Goal: Transaction & Acquisition: Book appointment/travel/reservation

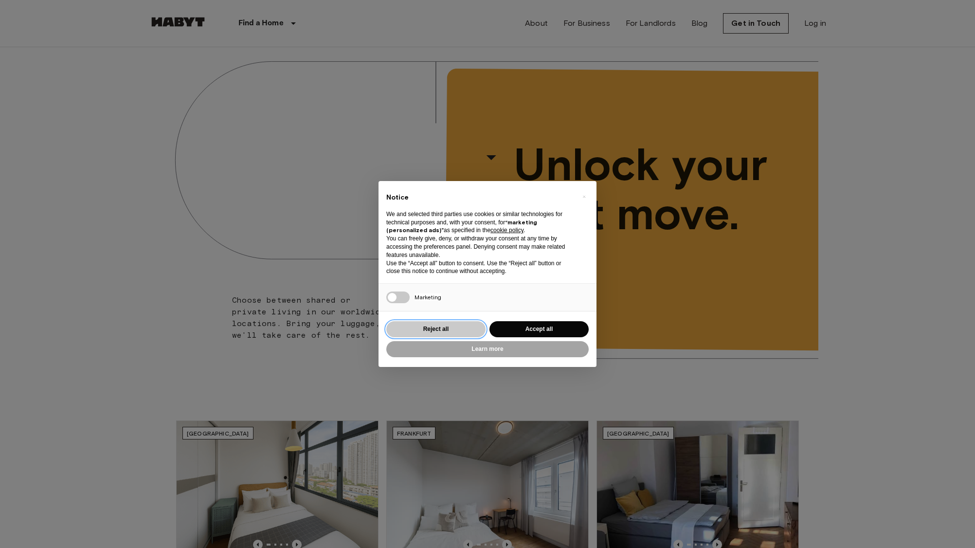
click at [439, 333] on button "Reject all" at bounding box center [435, 329] width 99 height 16
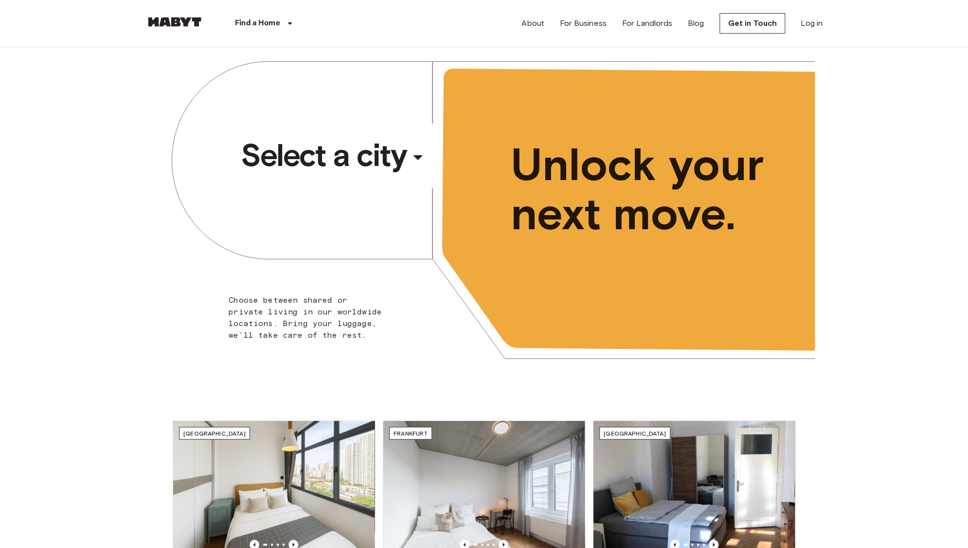
click at [396, 155] on div "​" at bounding box center [431, 165] width 100 height 20
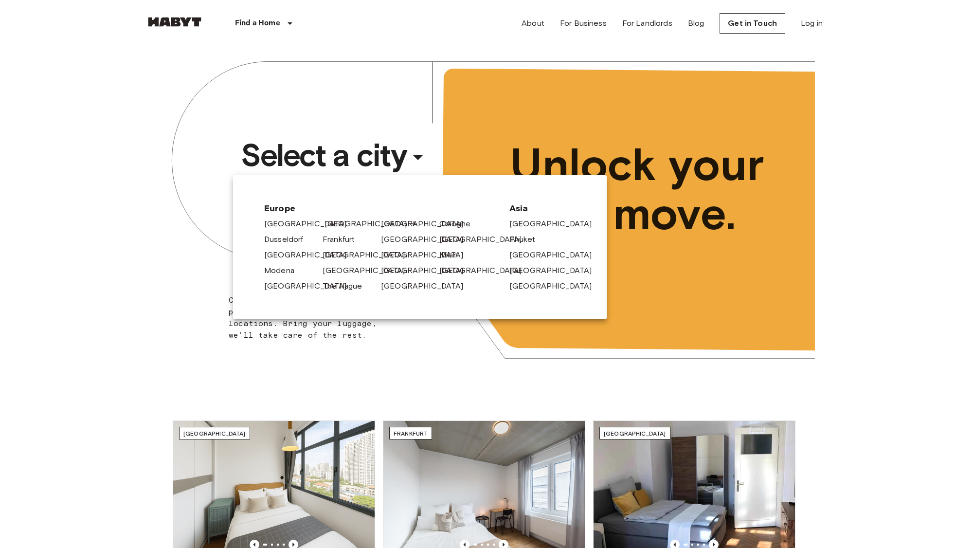
click at [333, 223] on link "[GEOGRAPHIC_DATA]" at bounding box center [370, 224] width 92 height 12
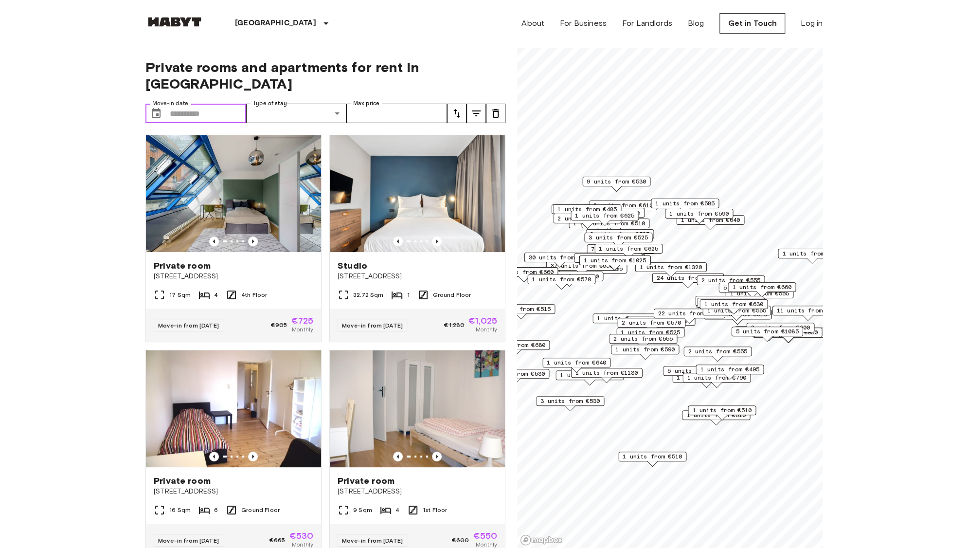
click at [210, 104] on input "Move-in date" at bounding box center [208, 113] width 76 height 19
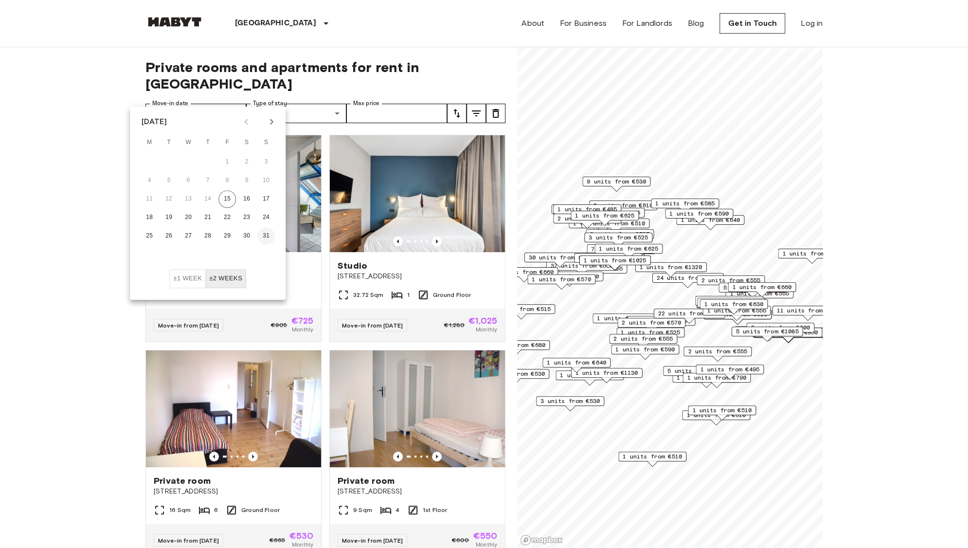
click at [266, 237] on button "31" at bounding box center [266, 236] width 18 height 18
type input "**********"
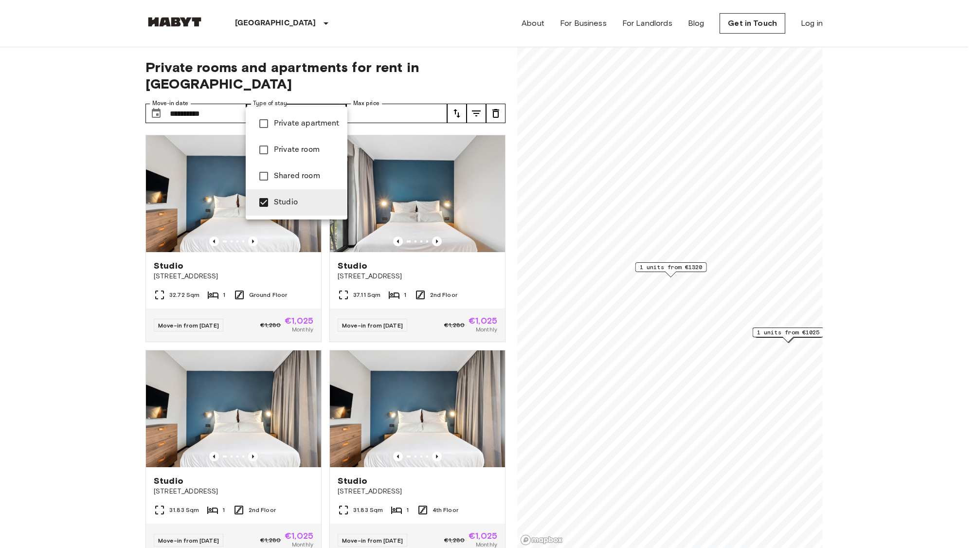
click at [403, 42] on div at bounding box center [487, 274] width 975 height 548
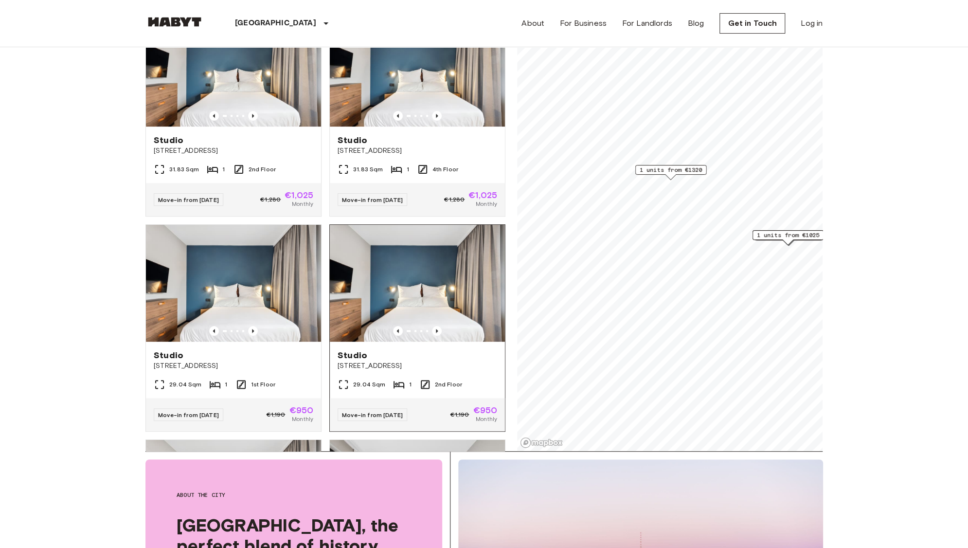
scroll to position [340, 0]
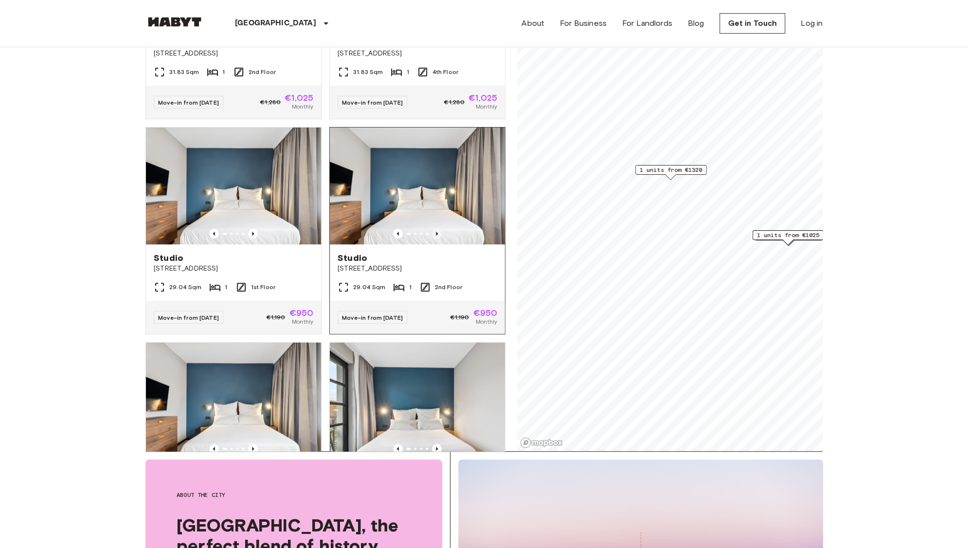
click at [432, 229] on icon "Previous image" at bounding box center [437, 234] width 10 height 10
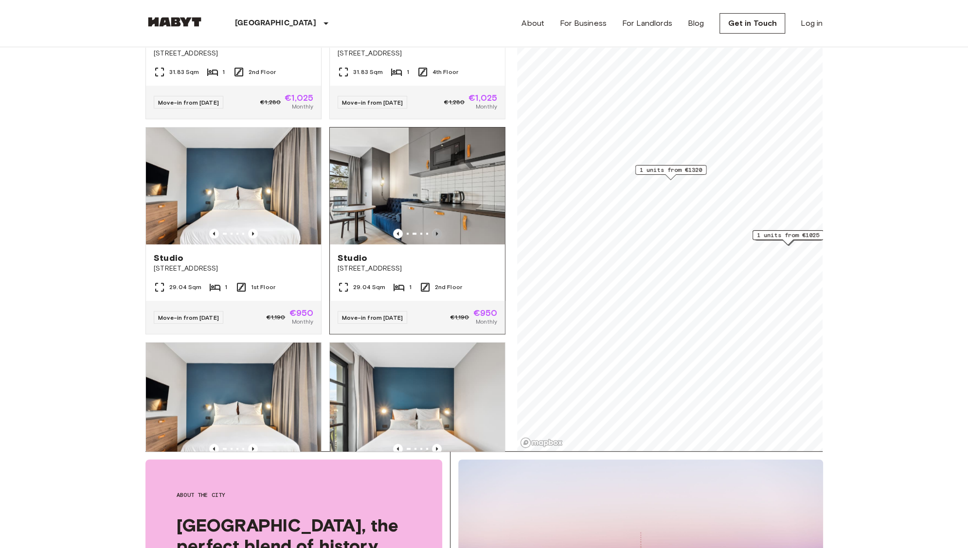
click at [432, 229] on icon "Previous image" at bounding box center [437, 234] width 10 height 10
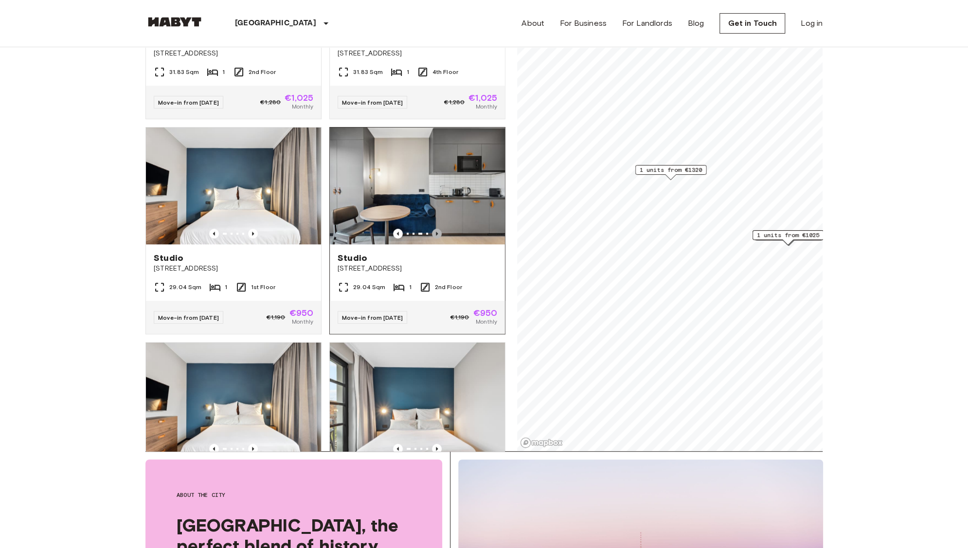
click at [432, 229] on icon "Previous image" at bounding box center [437, 234] width 10 height 10
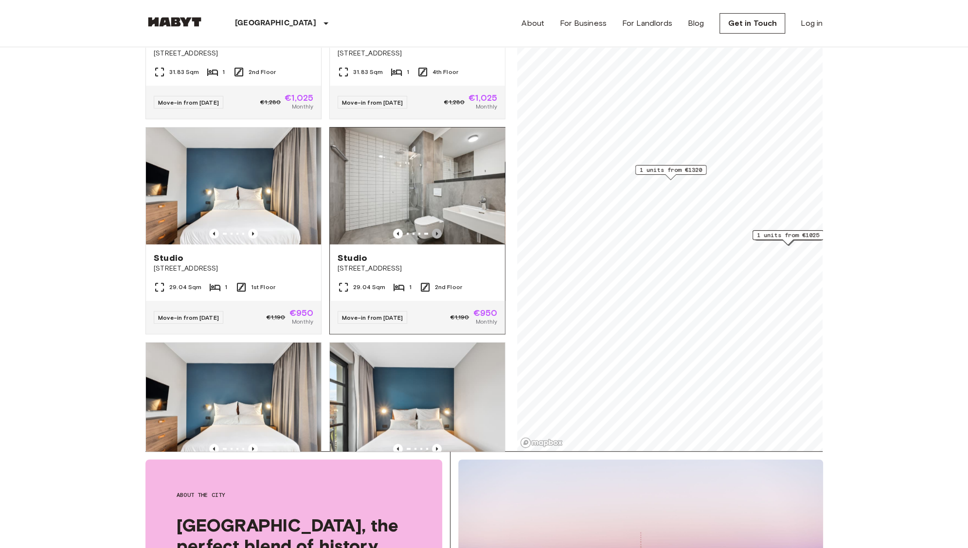
click at [432, 229] on icon "Previous image" at bounding box center [437, 234] width 10 height 10
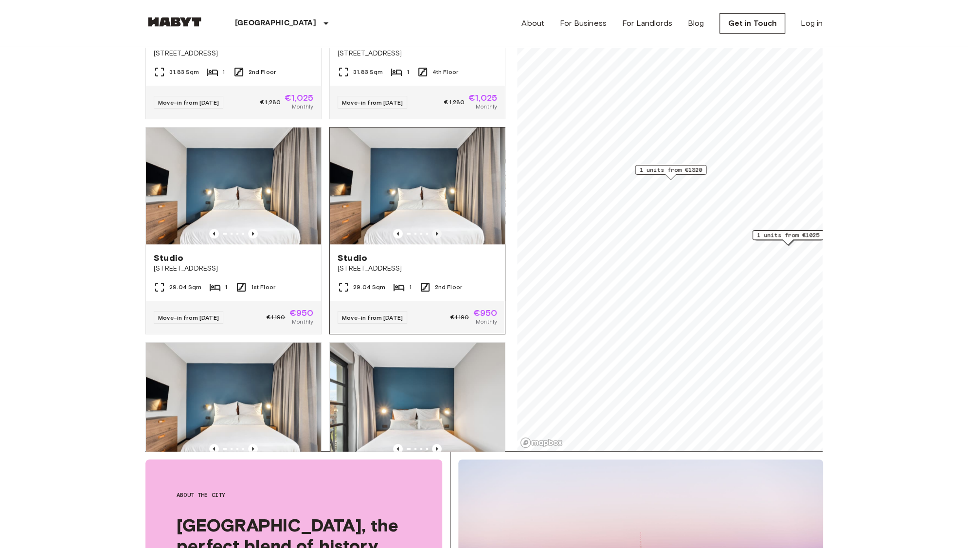
click at [432, 229] on icon "Previous image" at bounding box center [437, 234] width 10 height 10
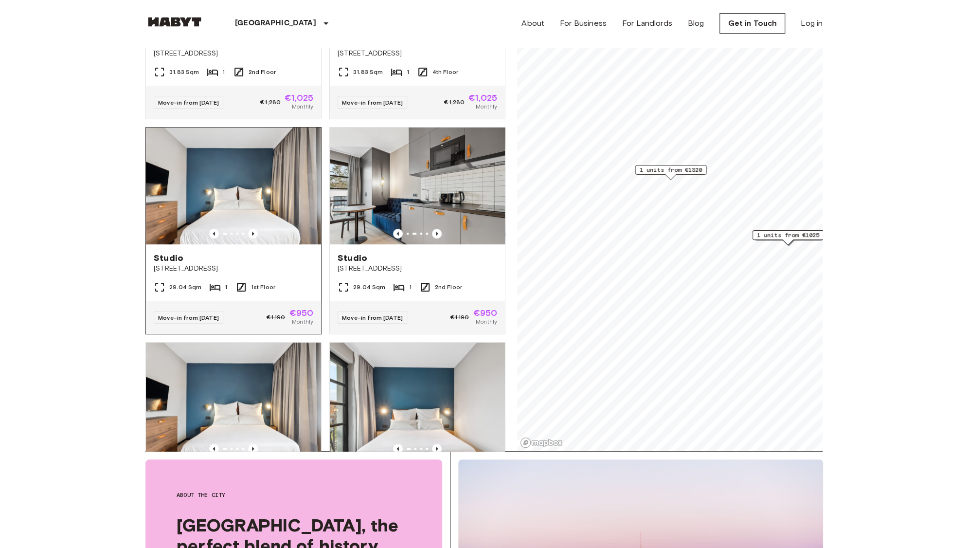
click at [257, 229] on div at bounding box center [233, 234] width 175 height 10
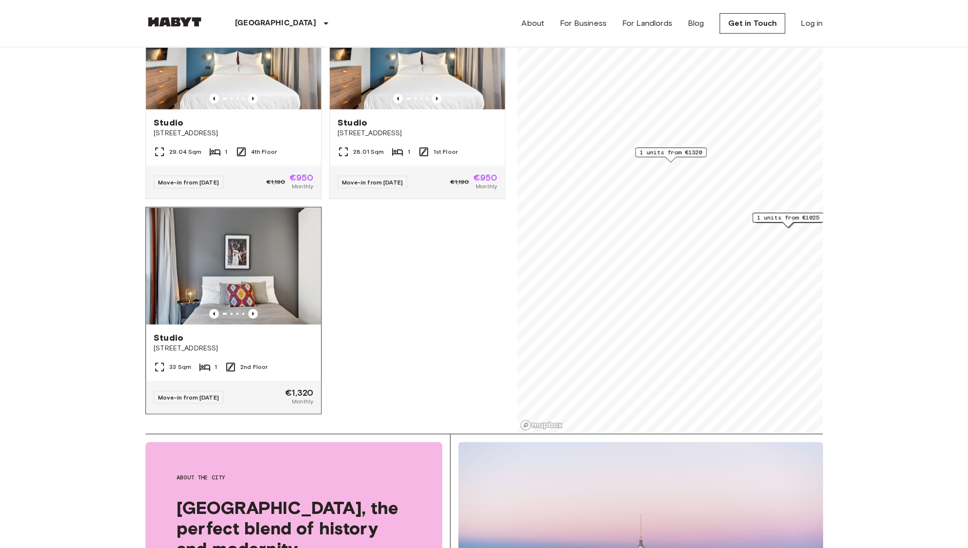
scroll to position [146, 0]
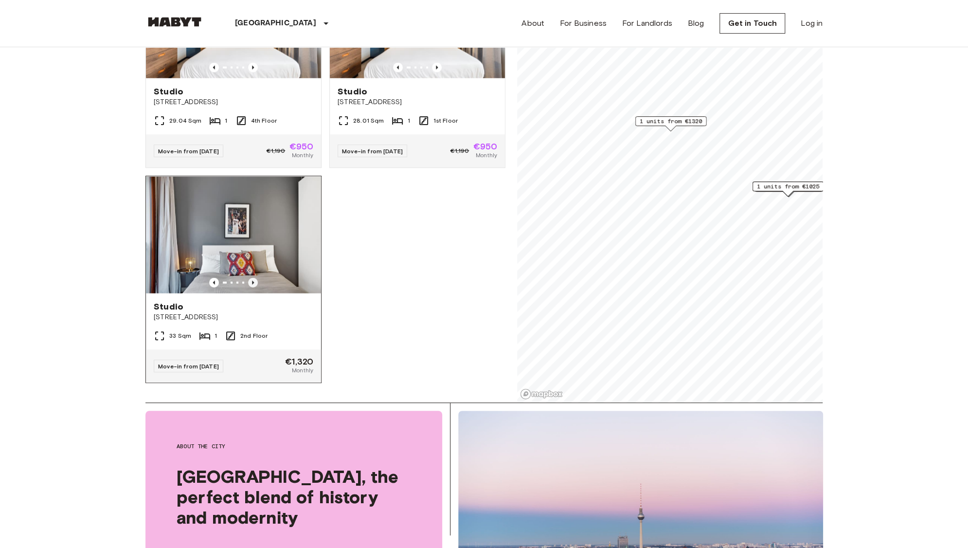
click at [250, 277] on icon "Previous image" at bounding box center [253, 282] width 10 height 10
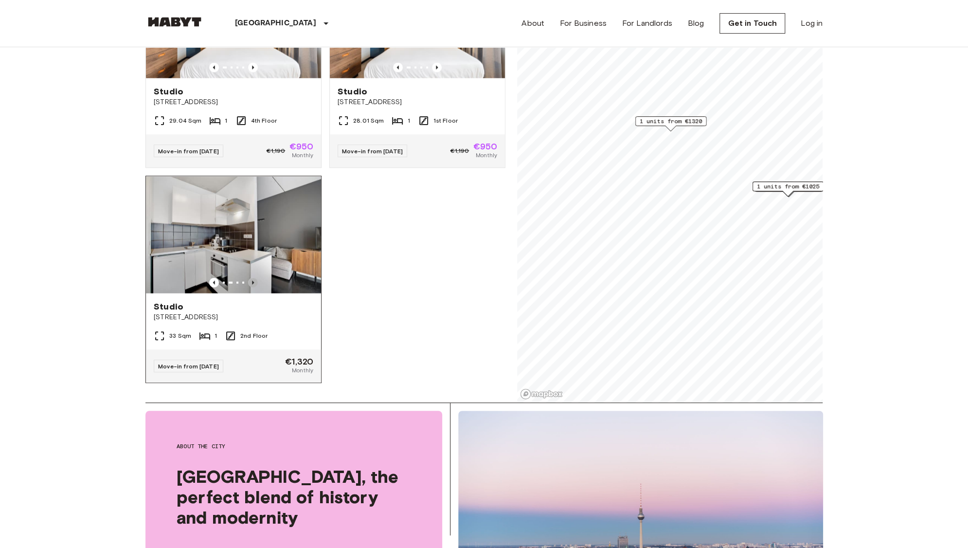
click at [250, 277] on icon "Previous image" at bounding box center [253, 282] width 10 height 10
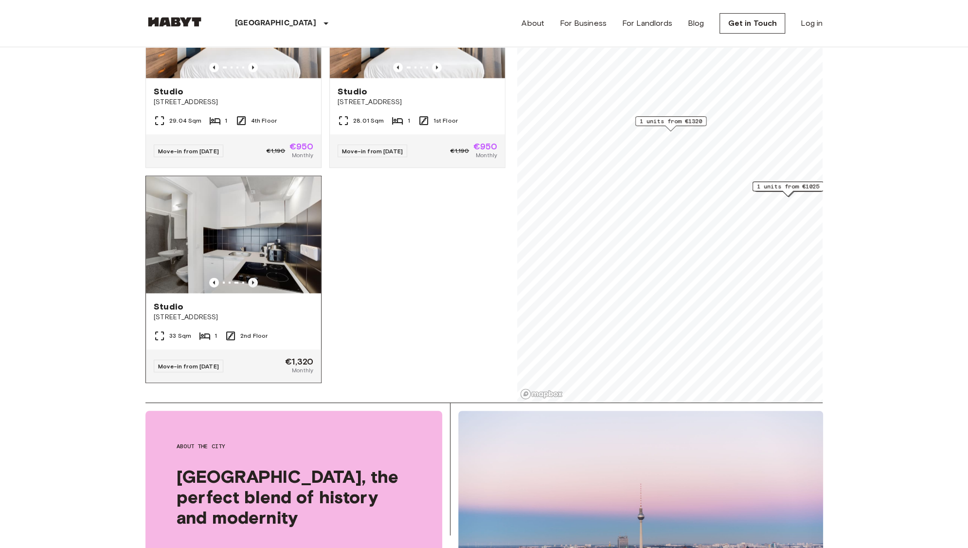
click at [250, 277] on icon "Previous image" at bounding box center [253, 282] width 10 height 10
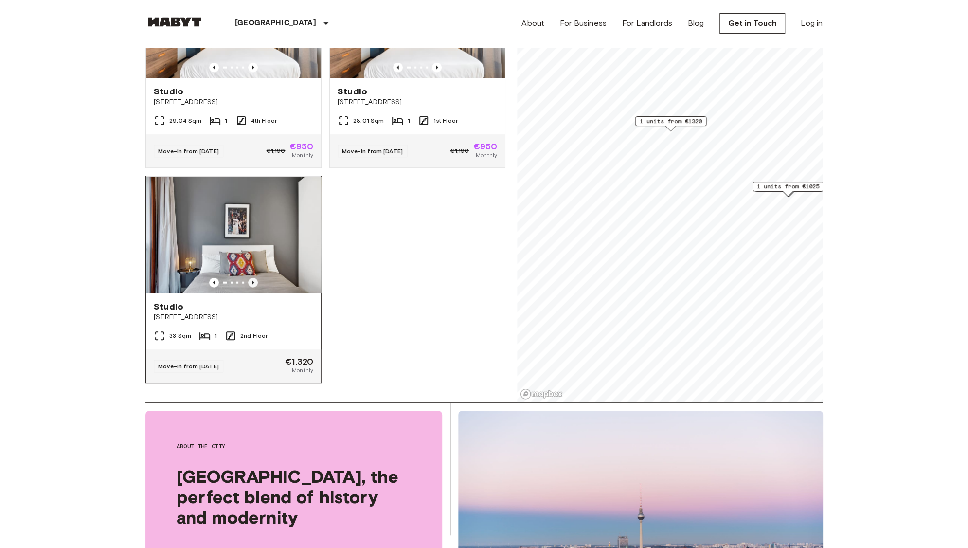
click at [250, 277] on icon "Previous image" at bounding box center [253, 282] width 10 height 10
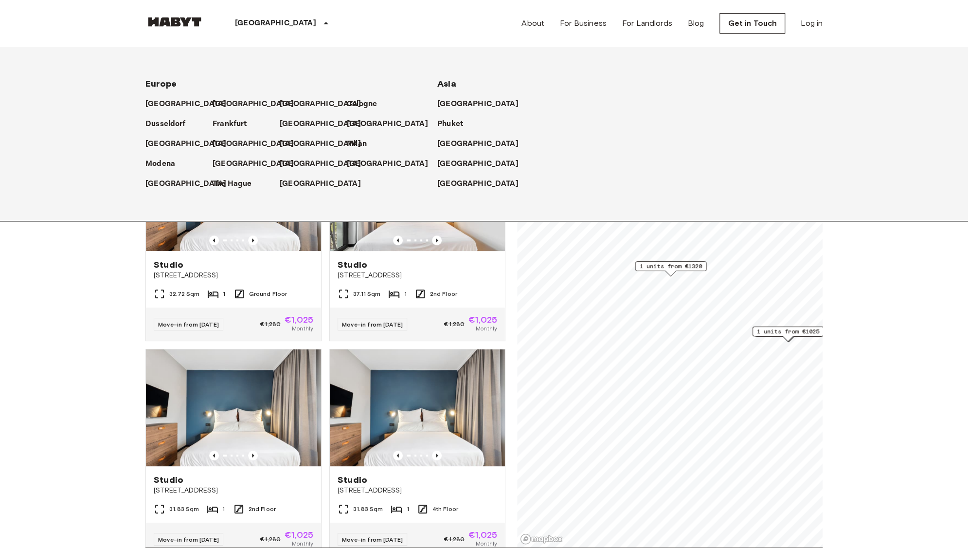
scroll to position [0, 0]
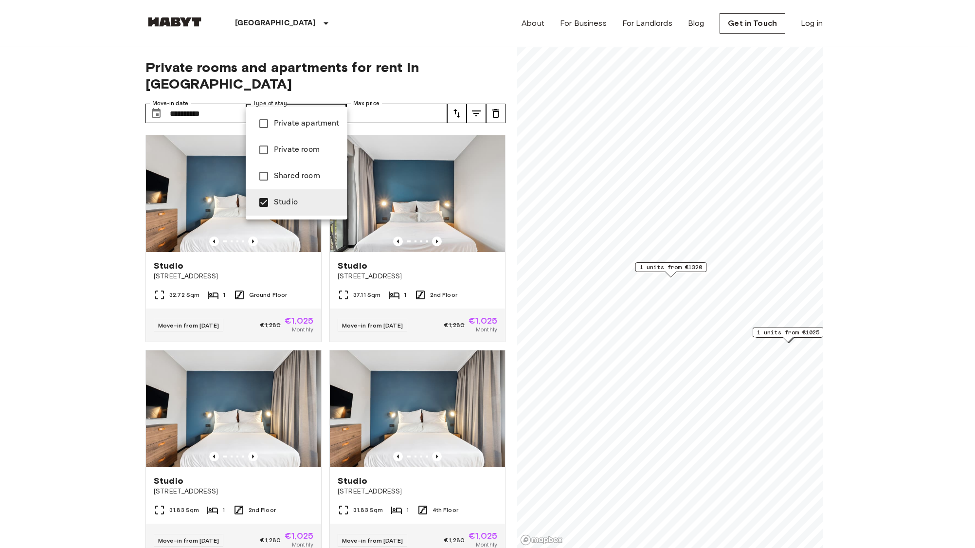
click at [269, 123] on ul "Private apartment Private room Shared room Studio" at bounding box center [297, 163] width 102 height 113
type input "**********"
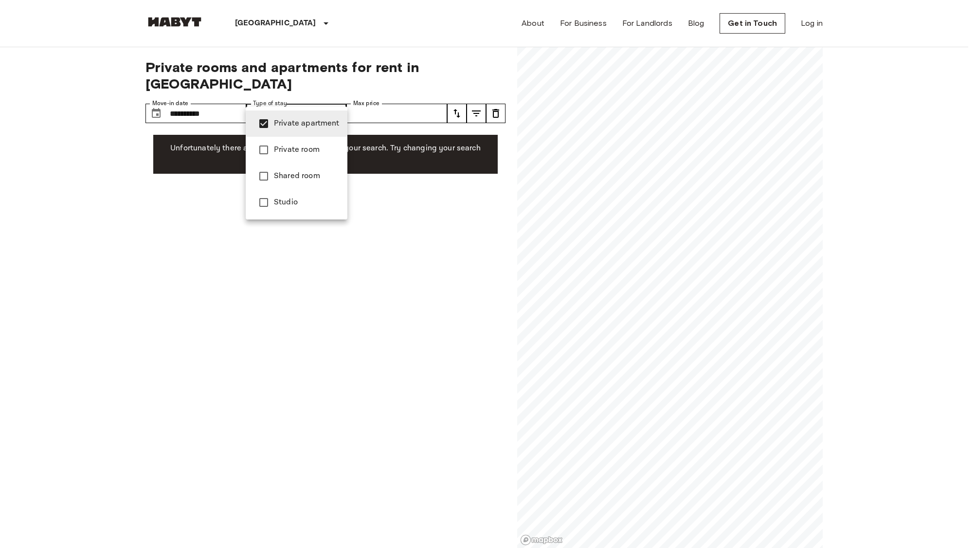
click at [212, 90] on div at bounding box center [487, 274] width 975 height 548
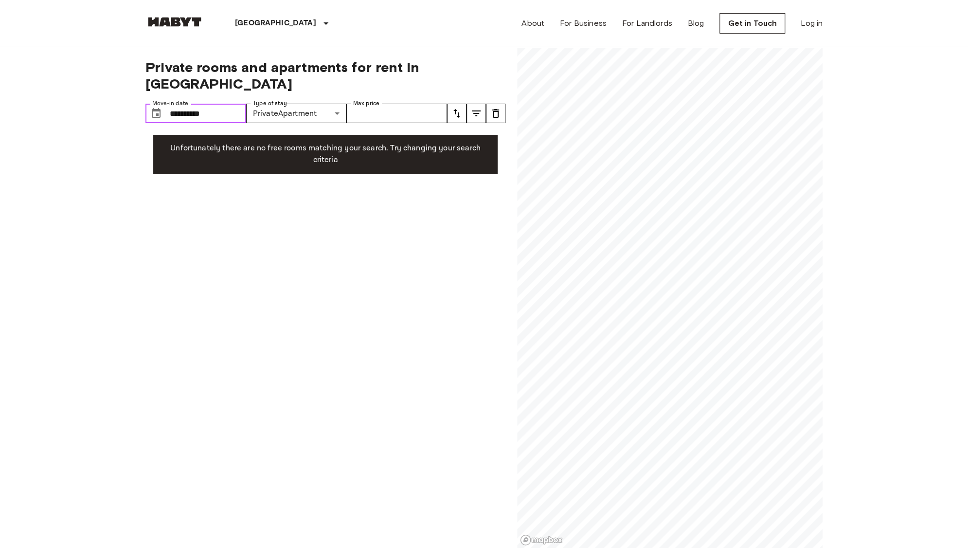
click at [208, 104] on input "**********" at bounding box center [208, 113] width 76 height 19
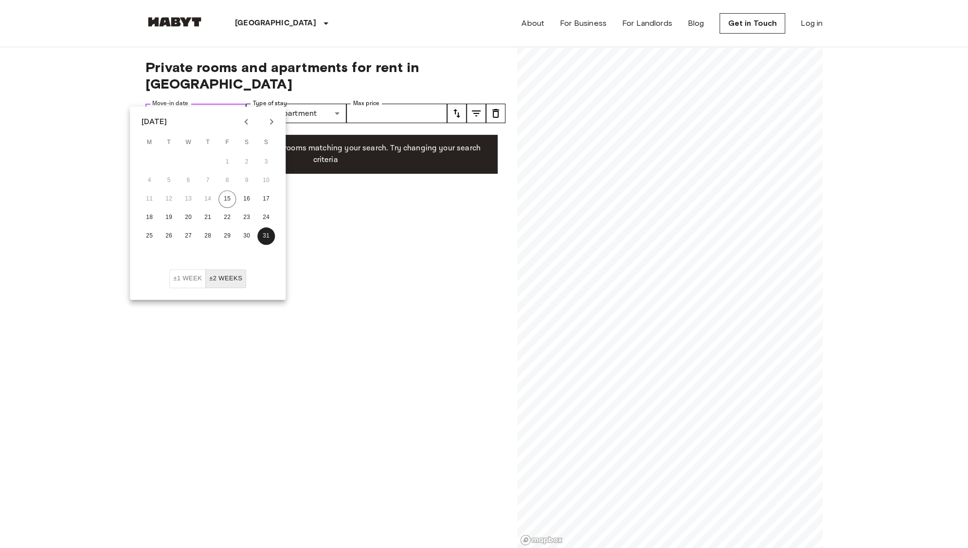
drag, startPoint x: 212, startPoint y: 98, endPoint x: 128, endPoint y: 104, distance: 83.4
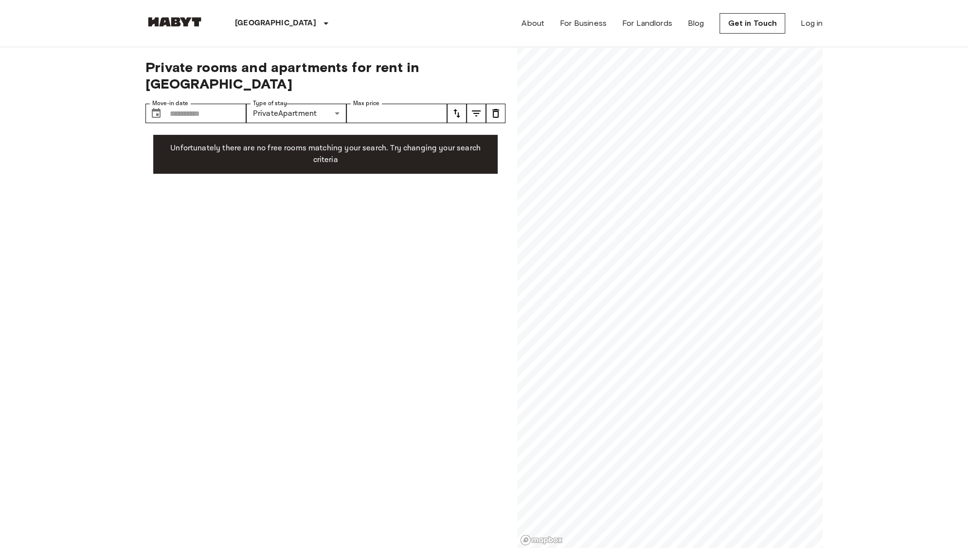
click at [217, 267] on div "**********" at bounding box center [325, 297] width 360 height 501
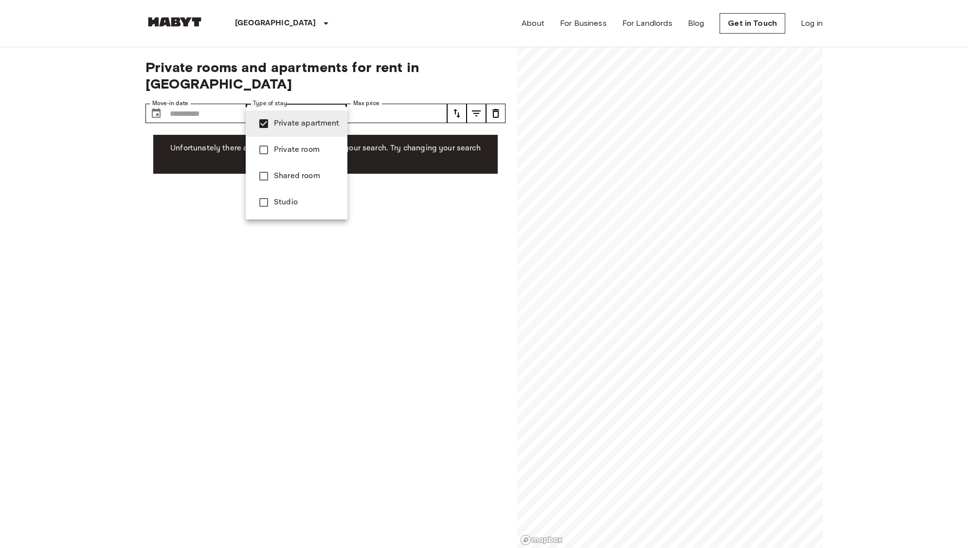
click at [304, 123] on span "Private apartment" at bounding box center [307, 124] width 66 height 12
type input "**********"
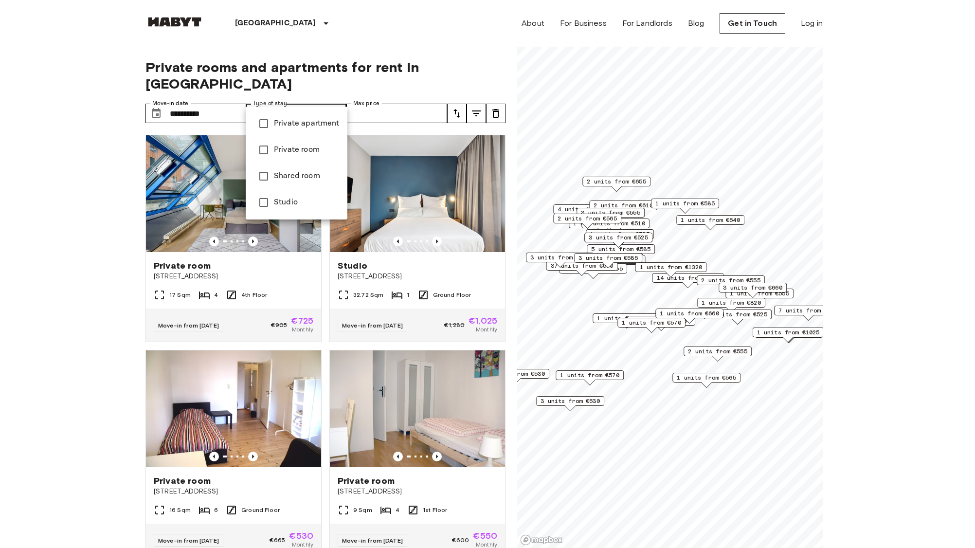
click at [312, 90] on div at bounding box center [487, 274] width 975 height 548
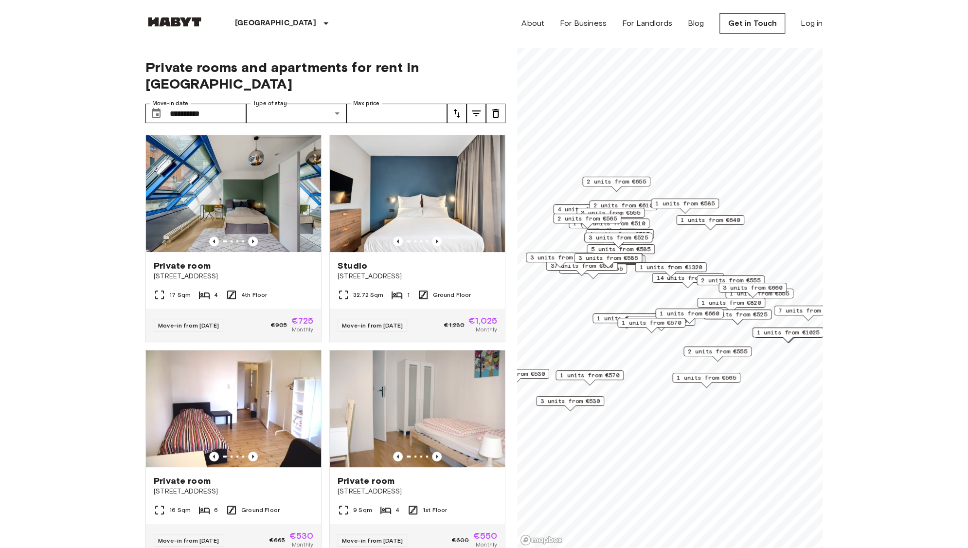
click at [282, 80] on div "**********" at bounding box center [325, 297] width 360 height 501
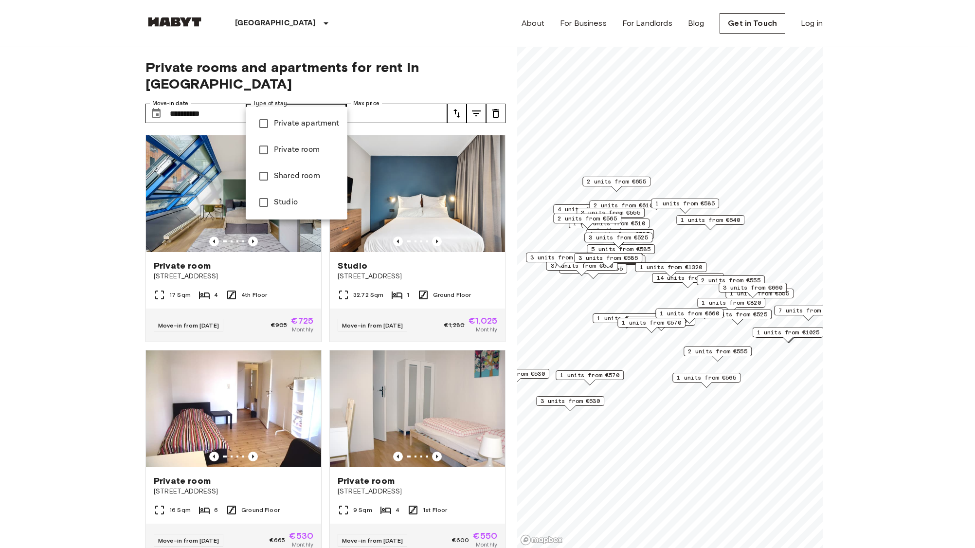
type input "**********"
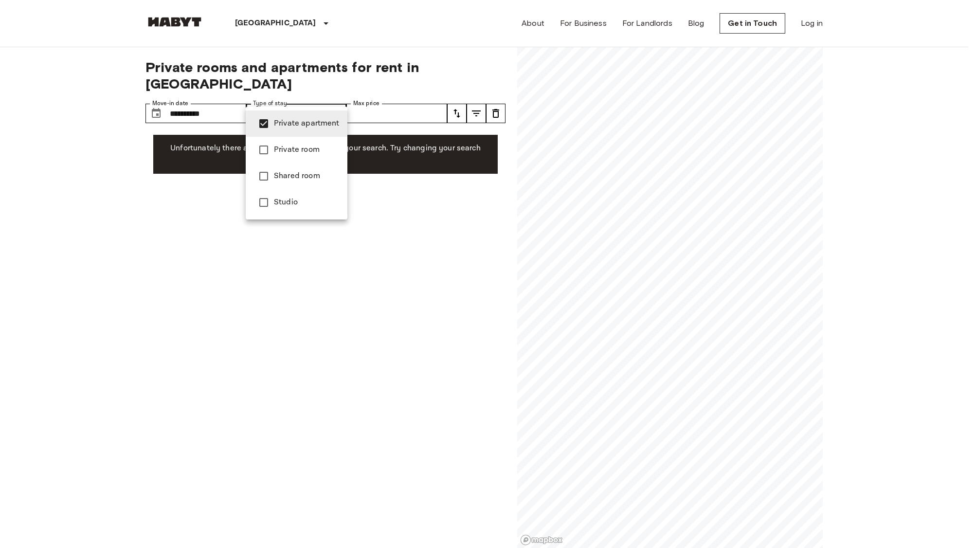
click at [412, 208] on div at bounding box center [487, 274] width 975 height 548
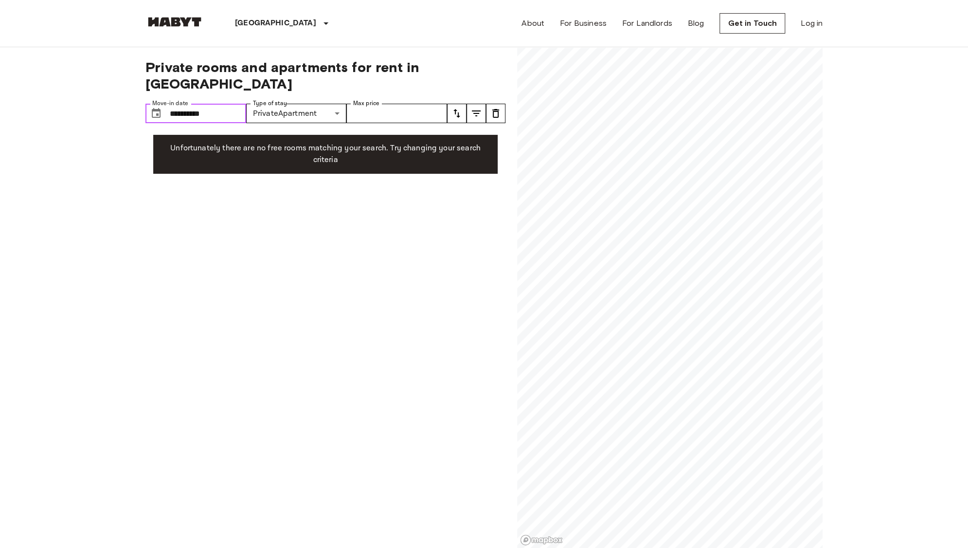
drag, startPoint x: 215, startPoint y: 100, endPoint x: 60, endPoint y: 95, distance: 154.7
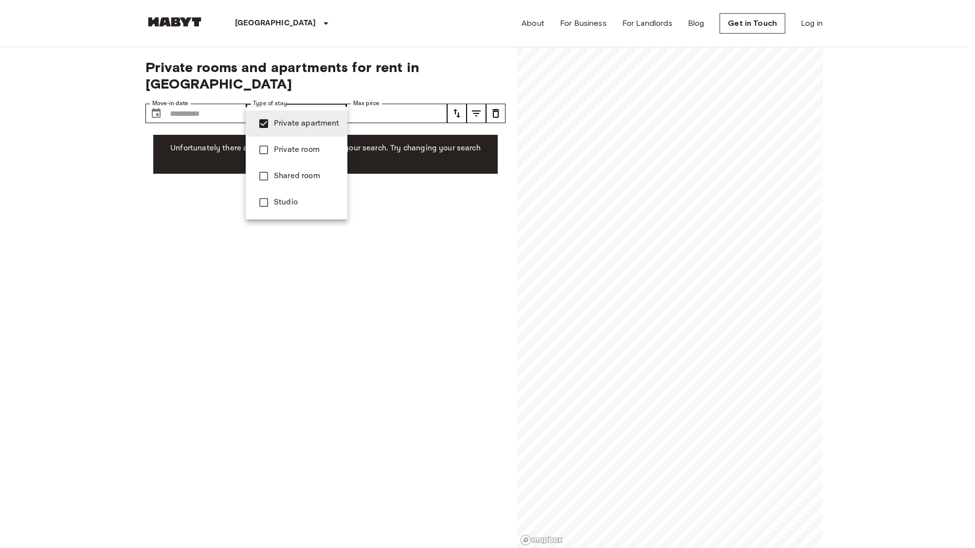
click at [251, 154] on li "Private room" at bounding box center [297, 150] width 102 height 26
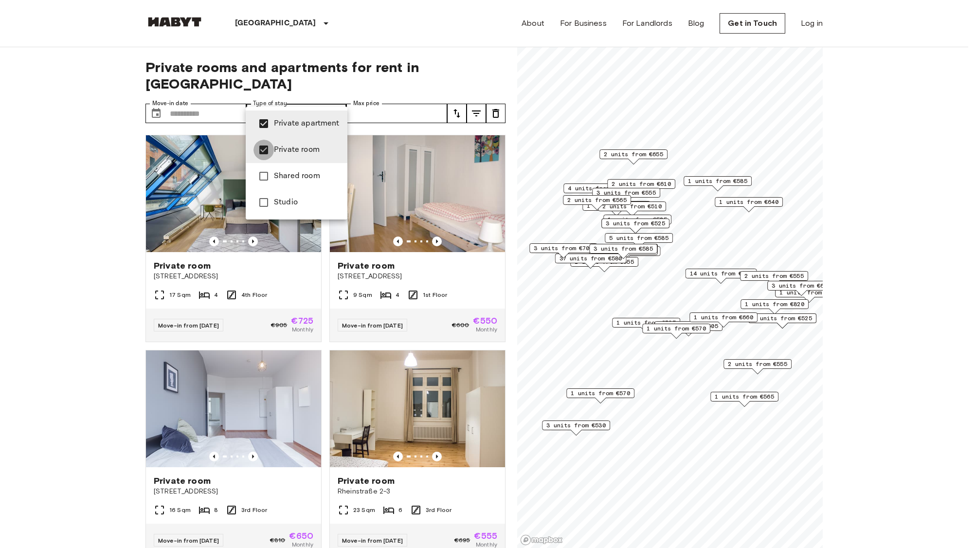
type input "**********"
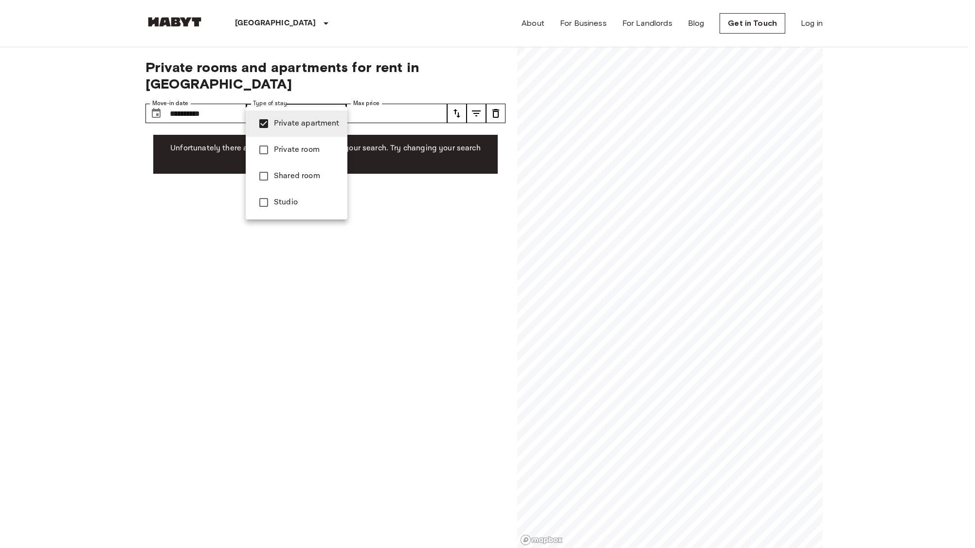
click at [212, 96] on div at bounding box center [487, 274] width 975 height 548
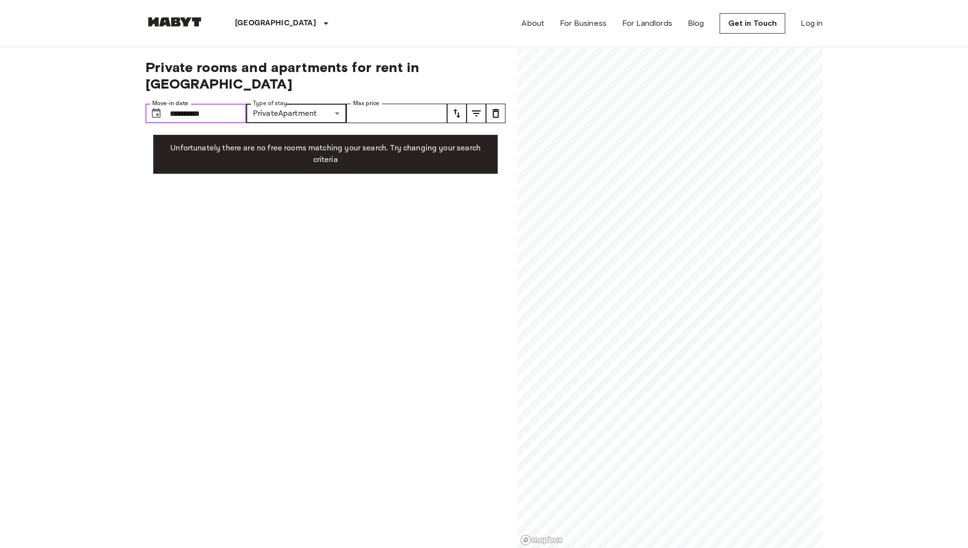
click at [197, 104] on input "**********" at bounding box center [208, 113] width 76 height 19
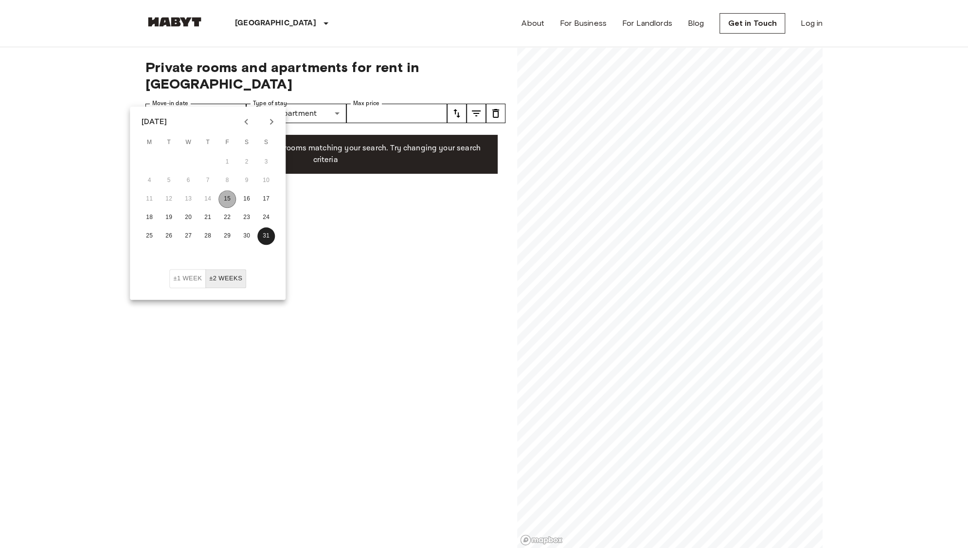
click at [230, 195] on button "15" at bounding box center [227, 199] width 18 height 18
type input "**********"
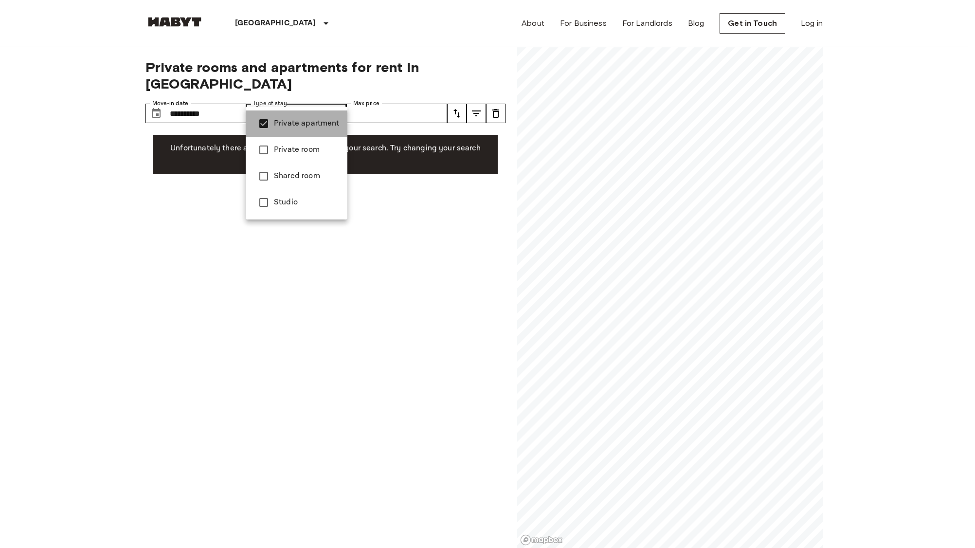
click at [251, 123] on li "Private apartment" at bounding box center [297, 123] width 102 height 26
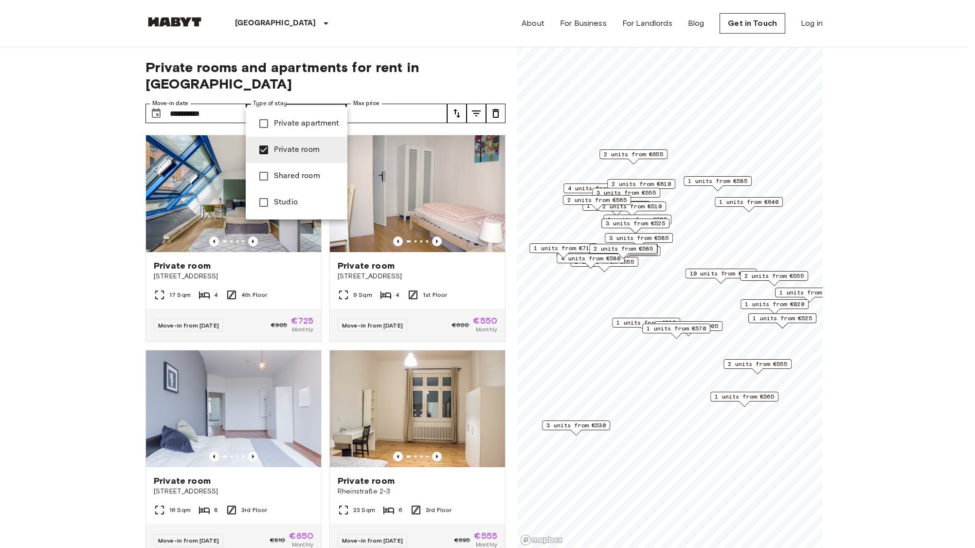
click at [68, 176] on div at bounding box center [487, 274] width 975 height 548
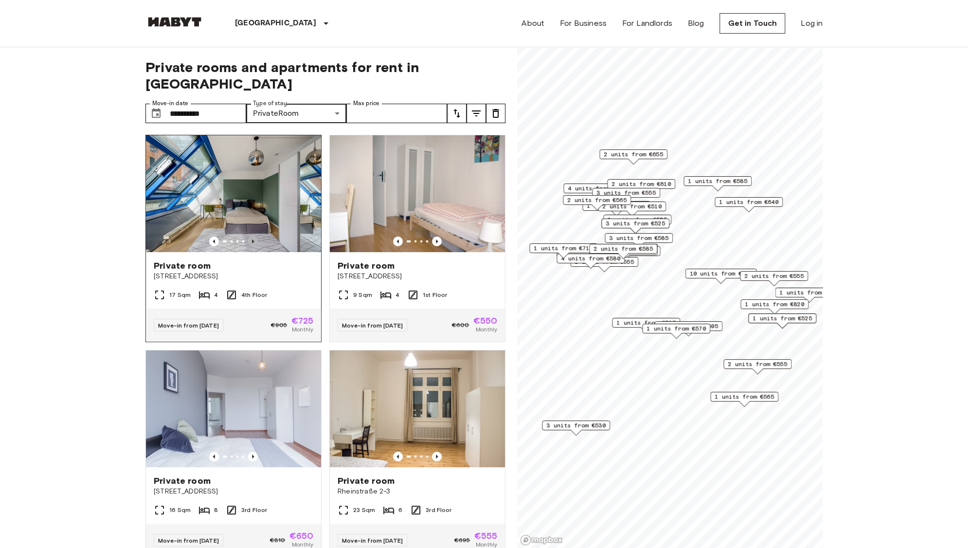
click at [249, 236] on icon "Previous image" at bounding box center [253, 241] width 10 height 10
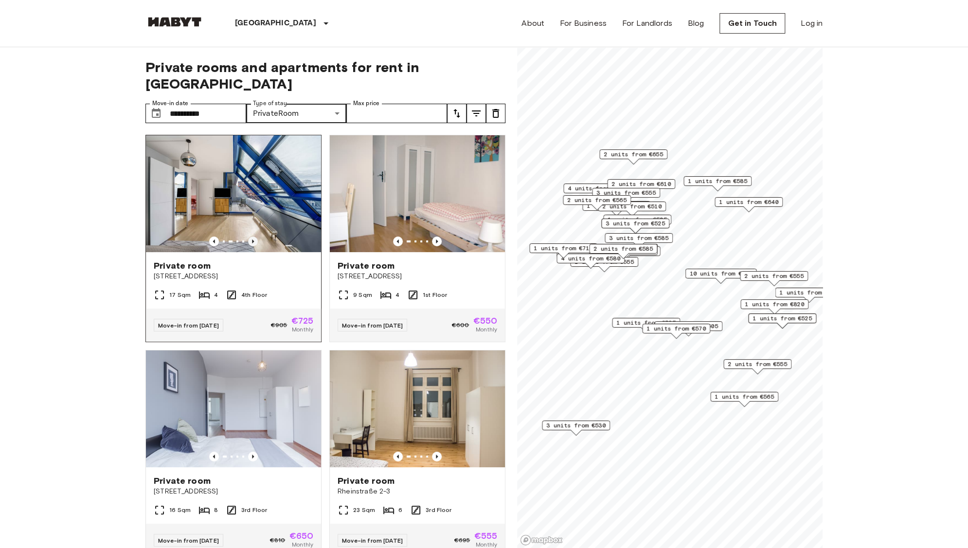
click at [251, 236] on icon "Previous image" at bounding box center [253, 241] width 10 height 10
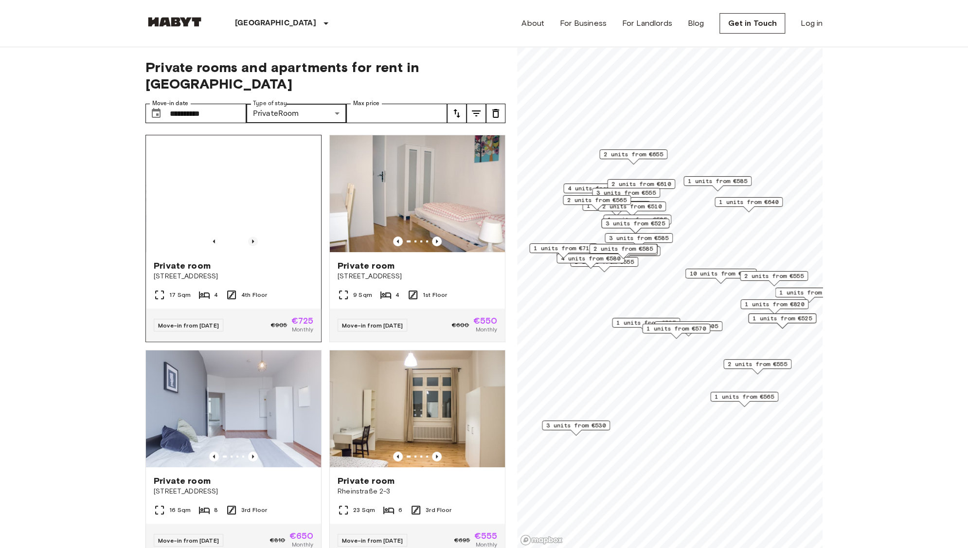
click at [251, 236] on icon "Previous image" at bounding box center [253, 241] width 10 height 10
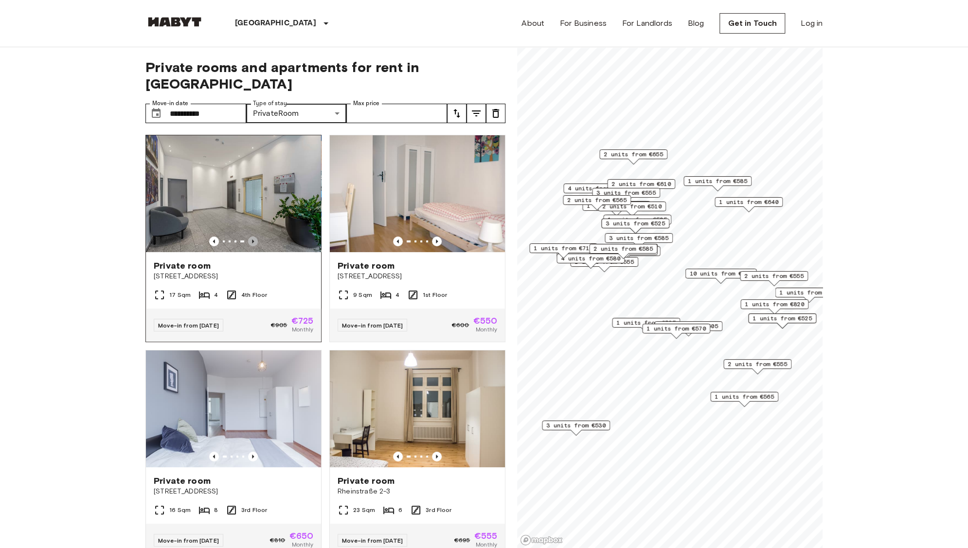
click at [249, 236] on icon "Previous image" at bounding box center [253, 241] width 10 height 10
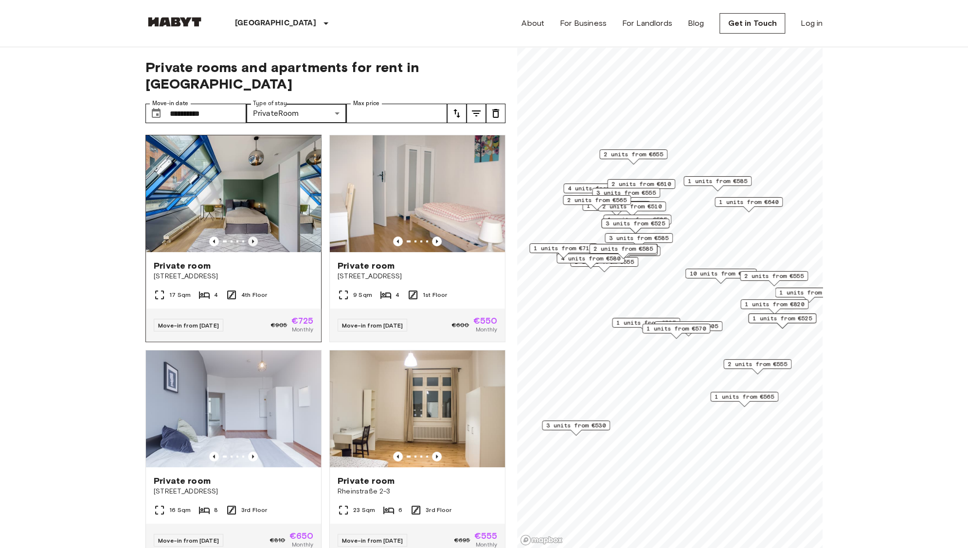
click at [249, 236] on icon "Previous image" at bounding box center [253, 241] width 10 height 10
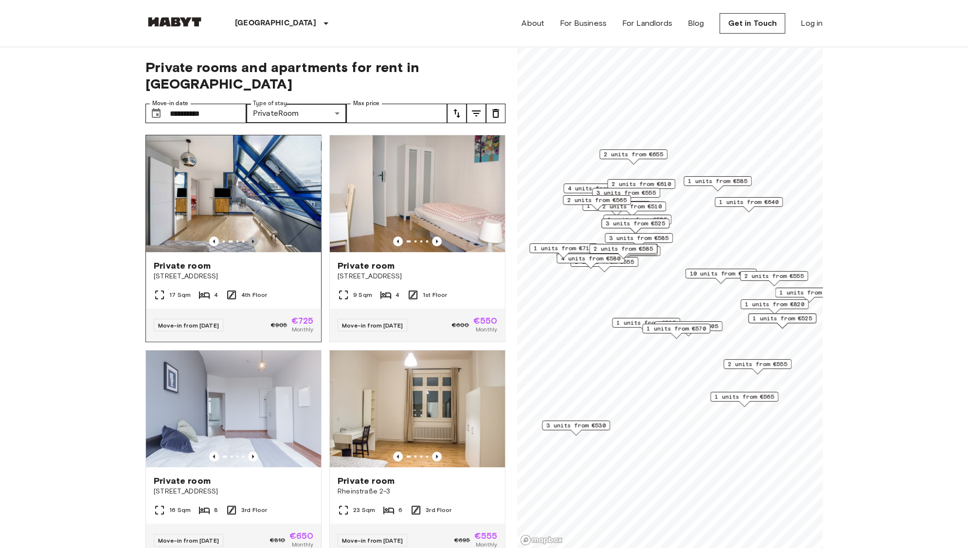
click at [249, 236] on icon "Previous image" at bounding box center [253, 241] width 10 height 10
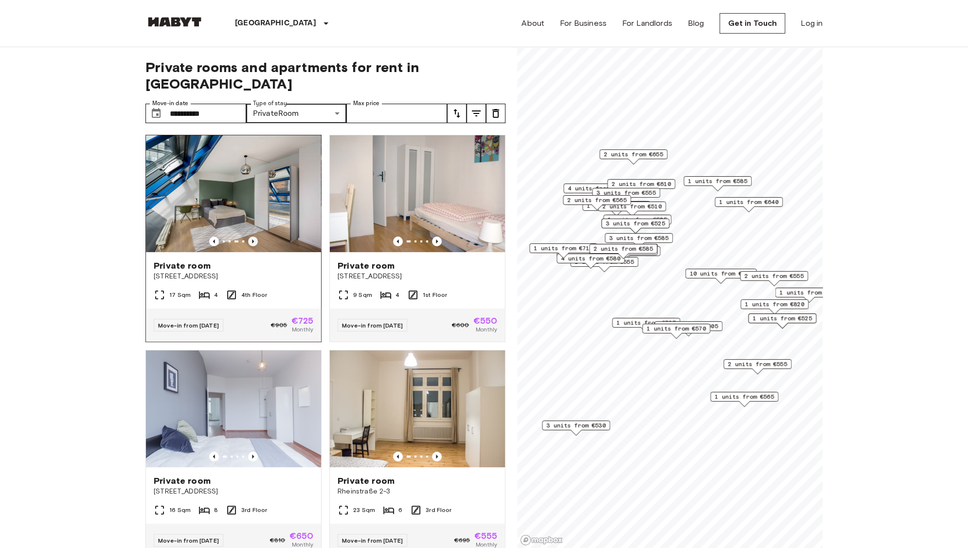
click at [249, 236] on icon "Previous image" at bounding box center [253, 241] width 10 height 10
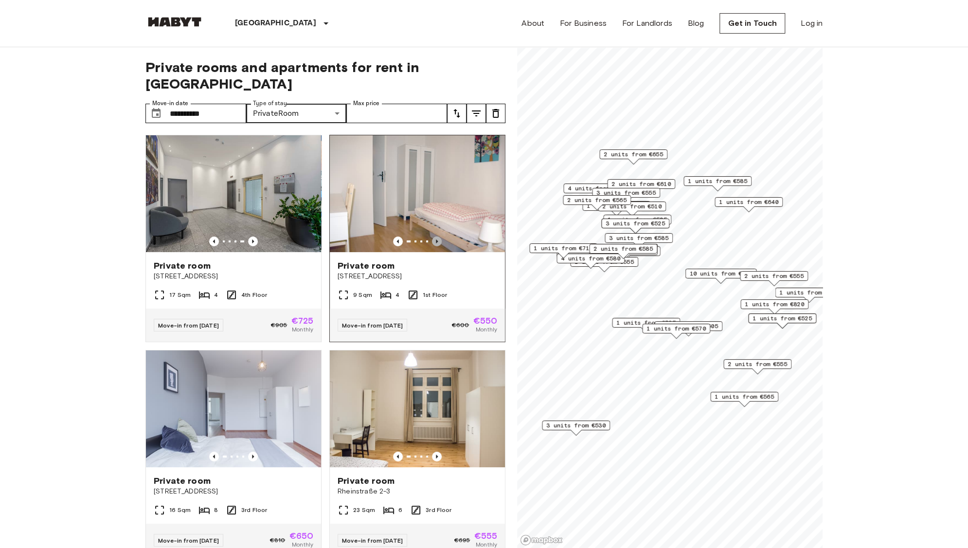
click at [432, 236] on icon "Previous image" at bounding box center [437, 241] width 10 height 10
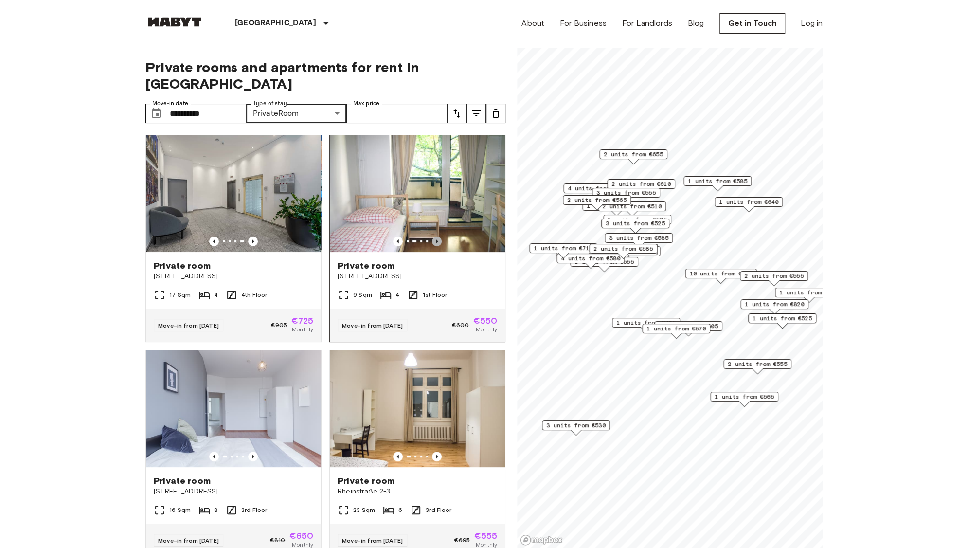
click at [432, 236] on icon "Previous image" at bounding box center [437, 241] width 10 height 10
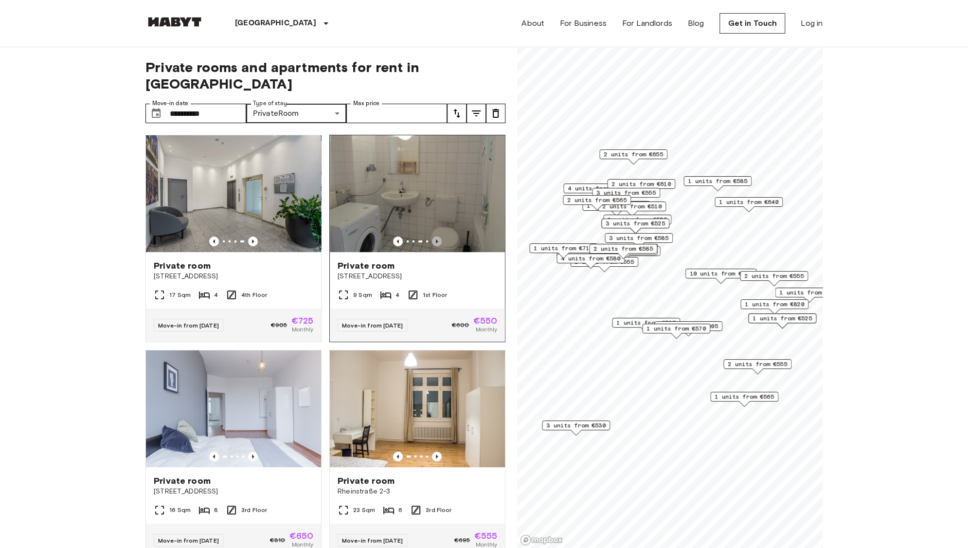
click at [432, 236] on icon "Previous image" at bounding box center [437, 241] width 10 height 10
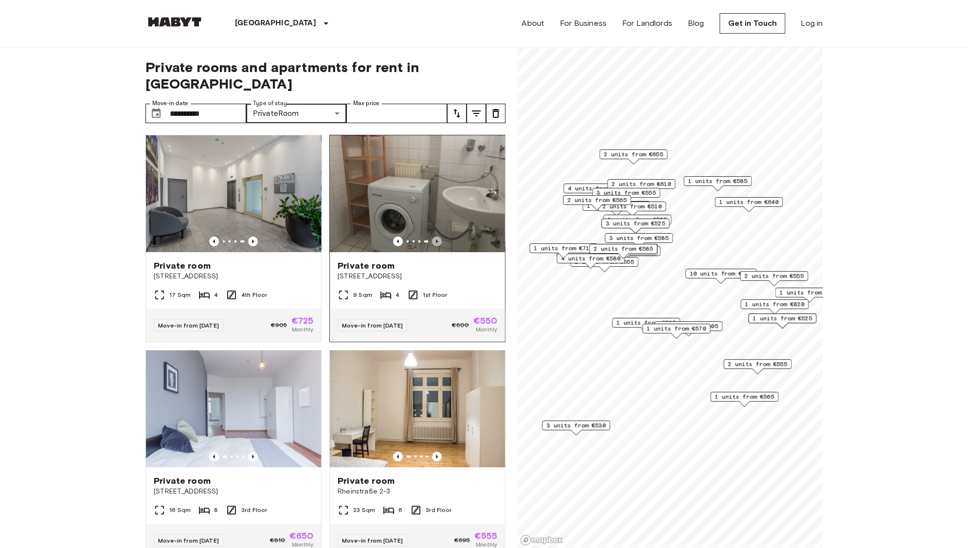
click at [432, 236] on icon "Previous image" at bounding box center [437, 241] width 10 height 10
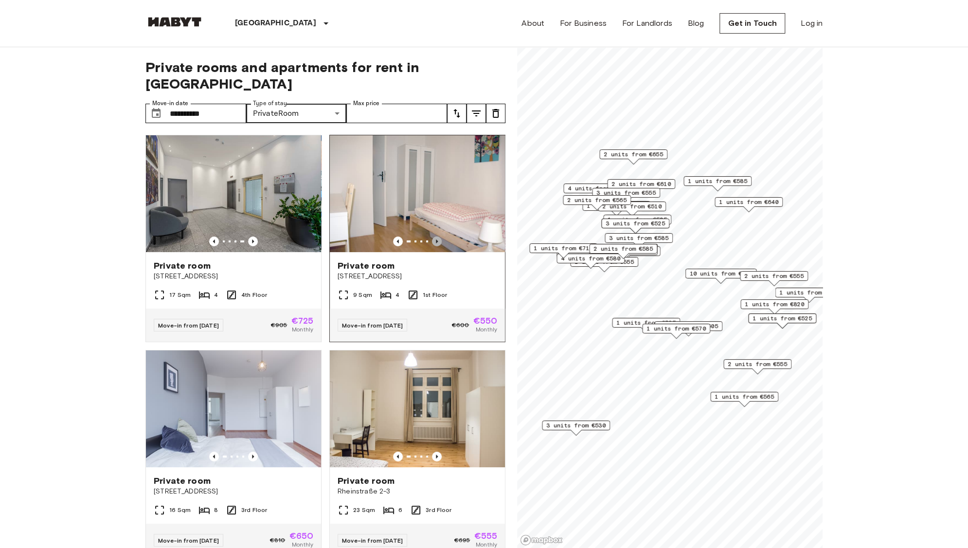
click at [432, 236] on icon "Previous image" at bounding box center [437, 241] width 10 height 10
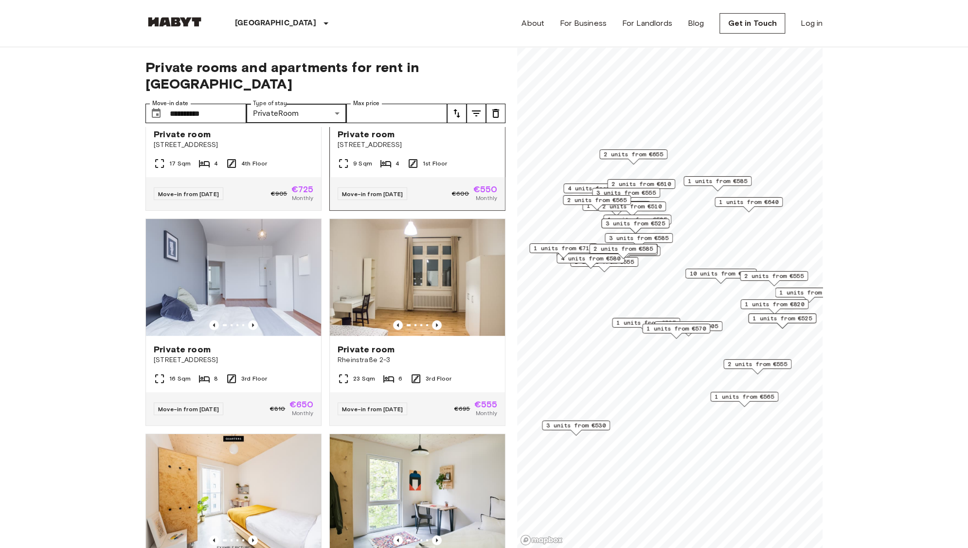
scroll to position [146, 0]
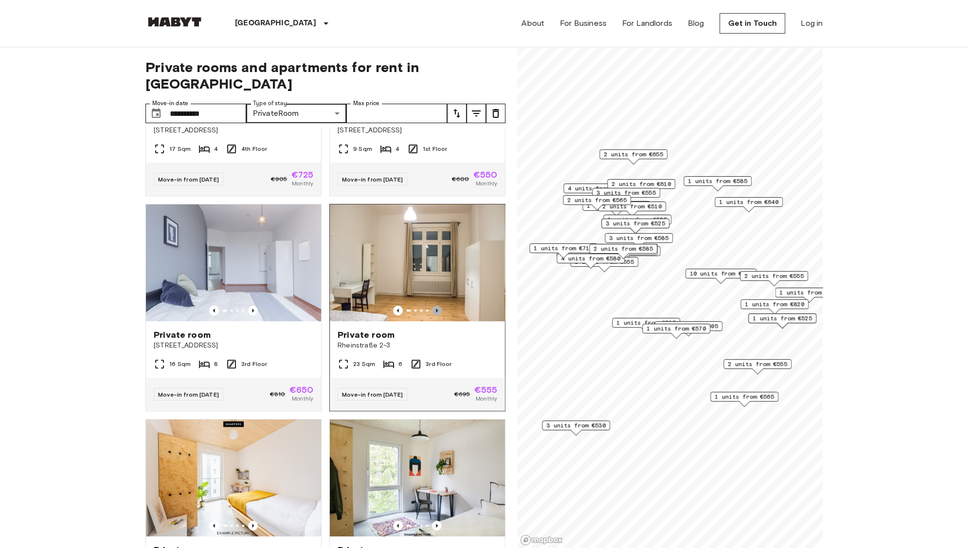
click at [432, 305] on icon "Previous image" at bounding box center [437, 310] width 10 height 10
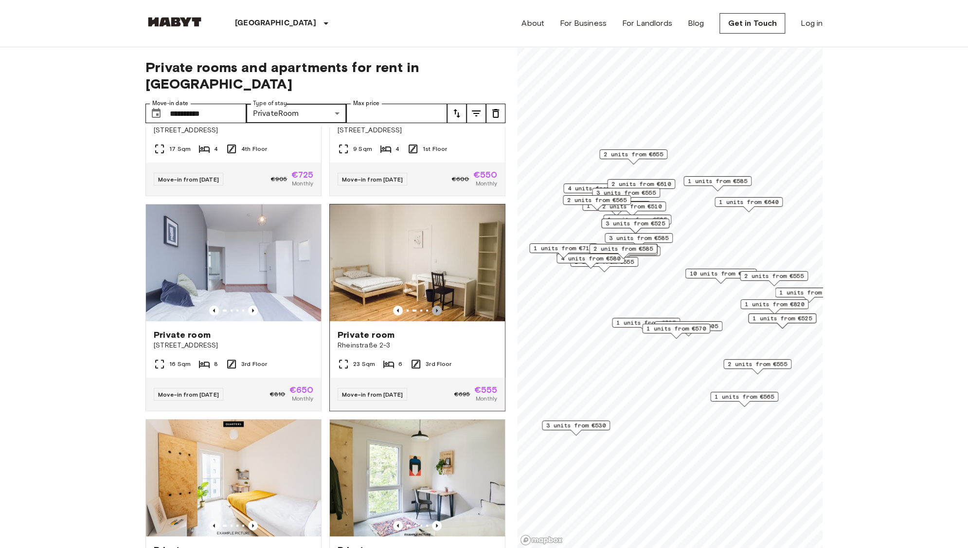
click at [432, 305] on icon "Previous image" at bounding box center [437, 310] width 10 height 10
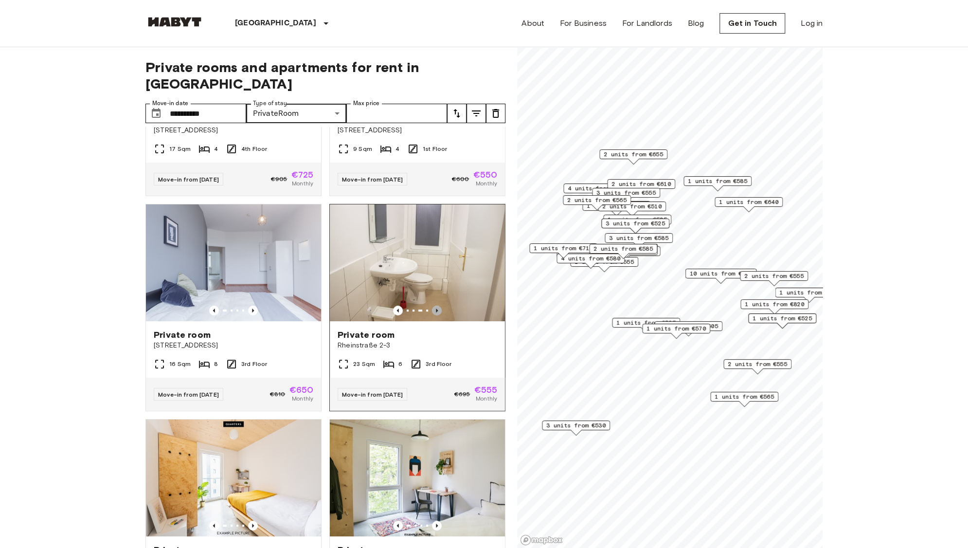
click at [432, 305] on icon "Previous image" at bounding box center [437, 310] width 10 height 10
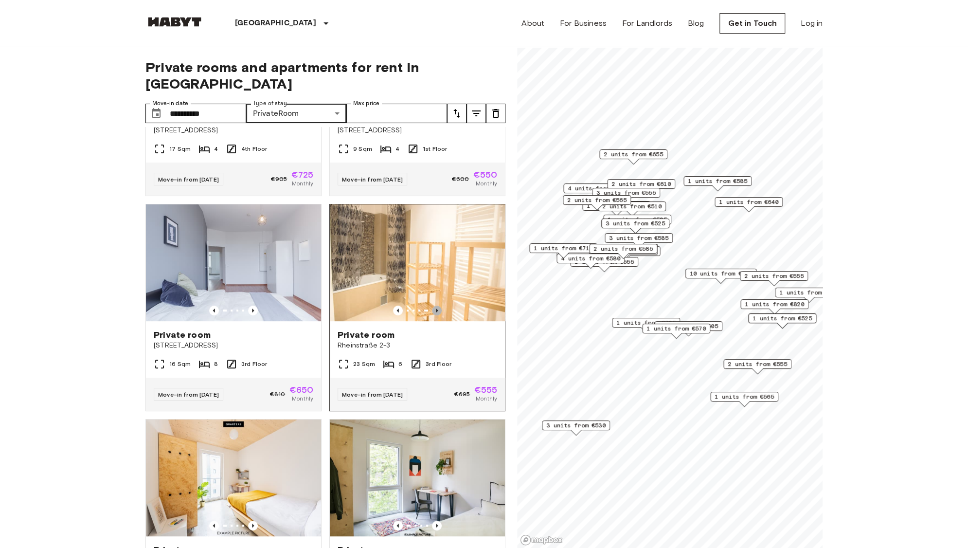
click at [432, 305] on icon "Previous image" at bounding box center [437, 310] width 10 height 10
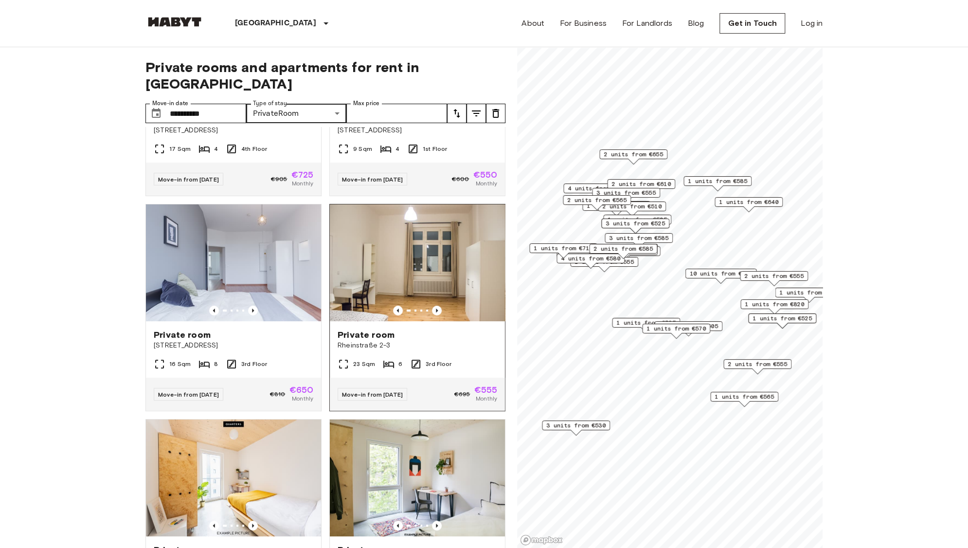
click at [418, 252] on img at bounding box center [417, 262] width 175 height 117
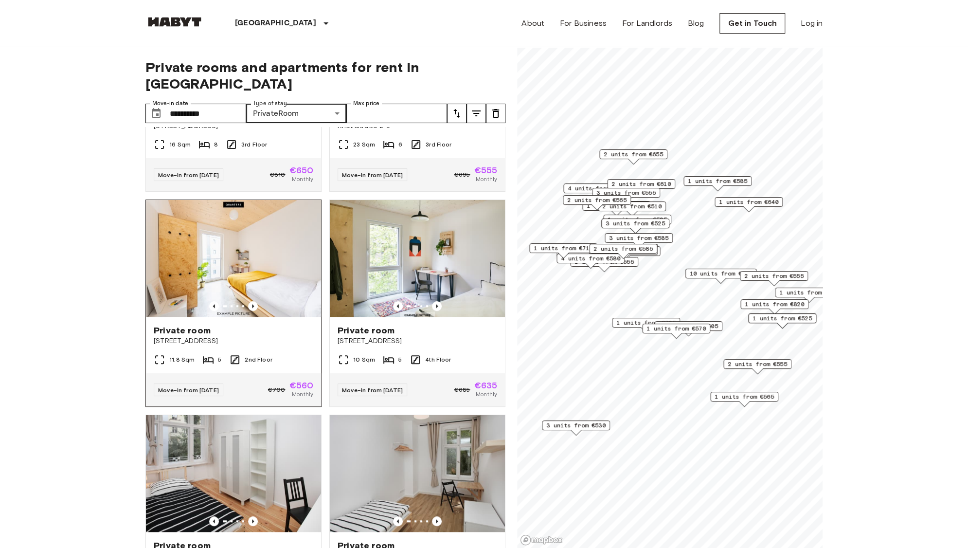
scroll to position [389, 0]
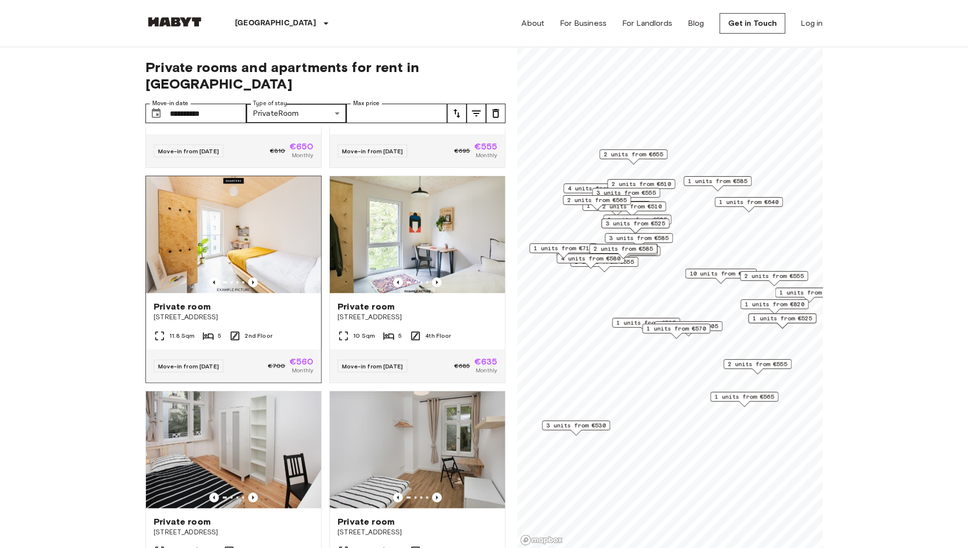
click at [242, 251] on img at bounding box center [233, 234] width 175 height 117
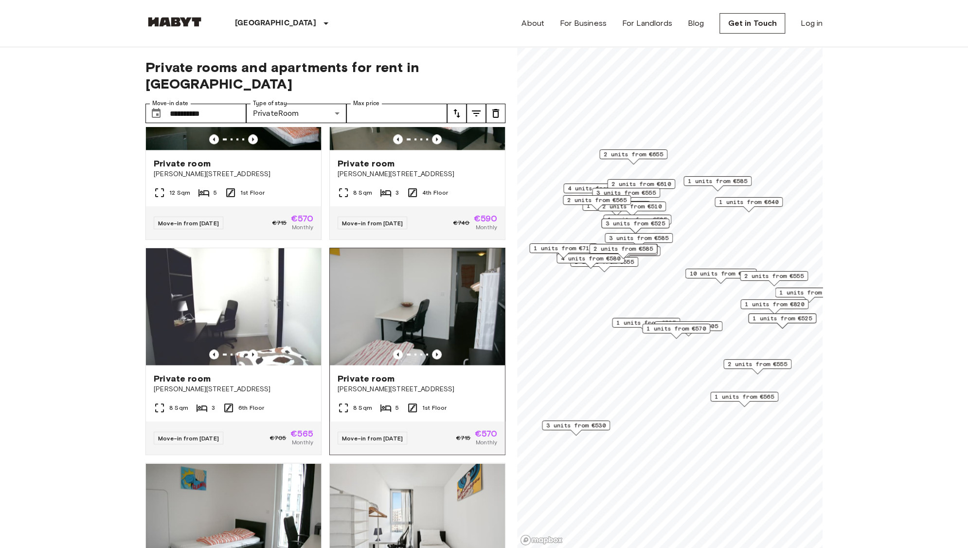
scroll to position [973, 0]
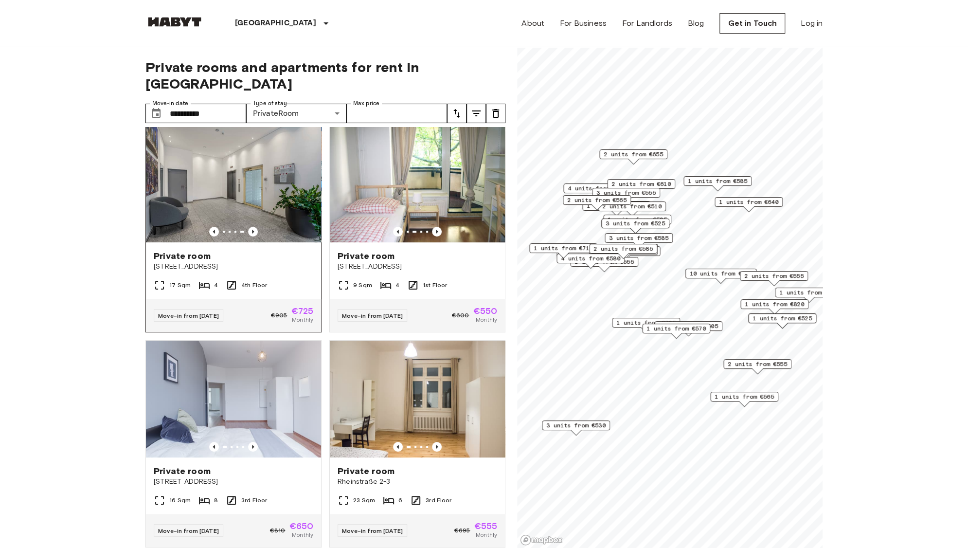
scroll to position [0, 0]
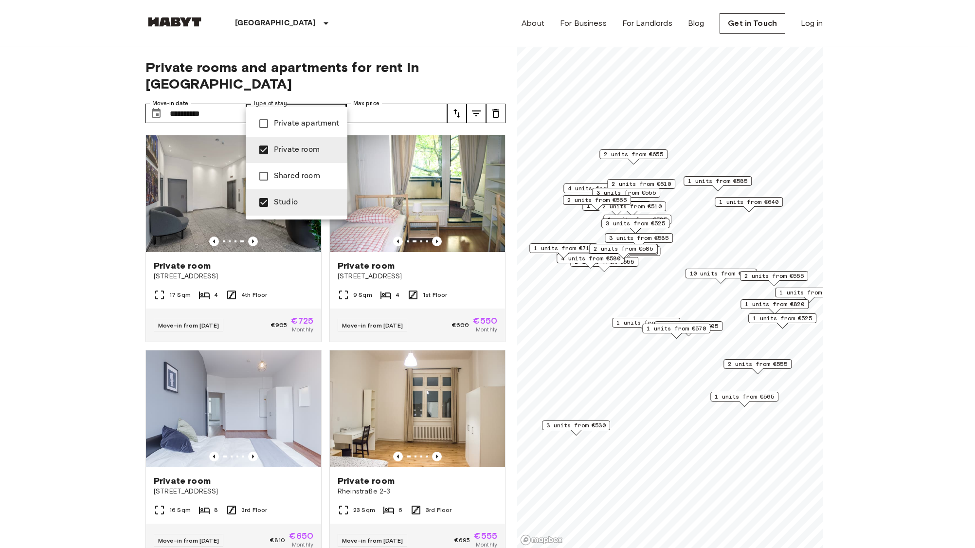
type input "******"
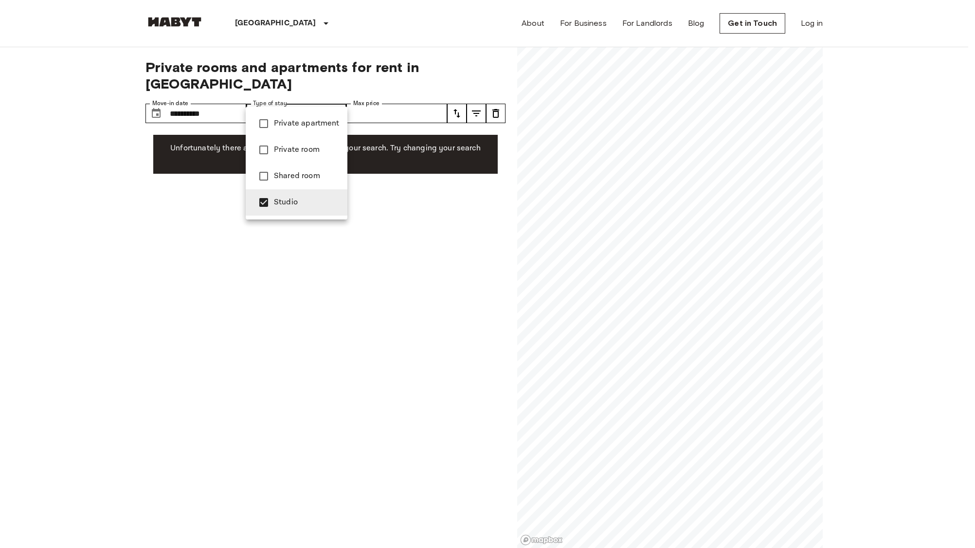
click at [426, 194] on div at bounding box center [487, 274] width 975 height 548
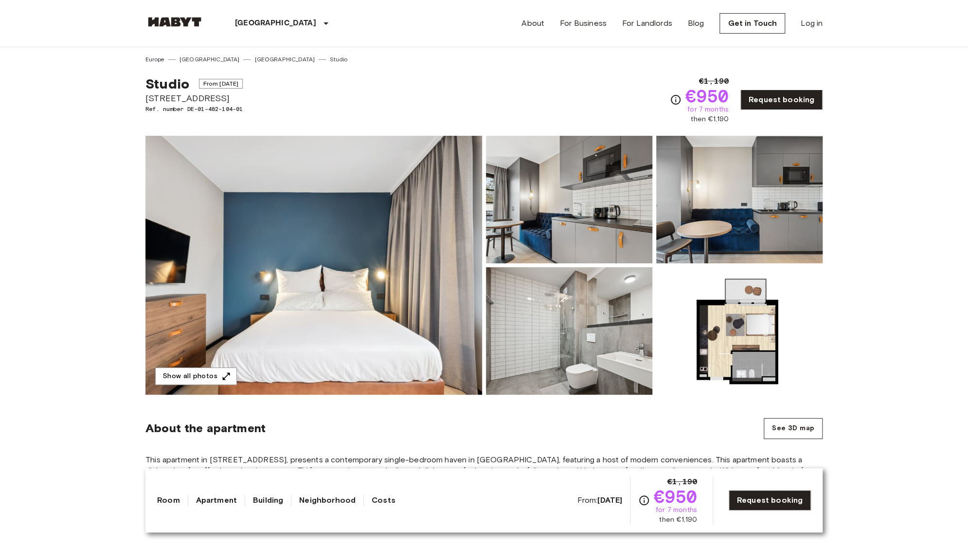
click at [707, 303] on img at bounding box center [739, 330] width 166 height 127
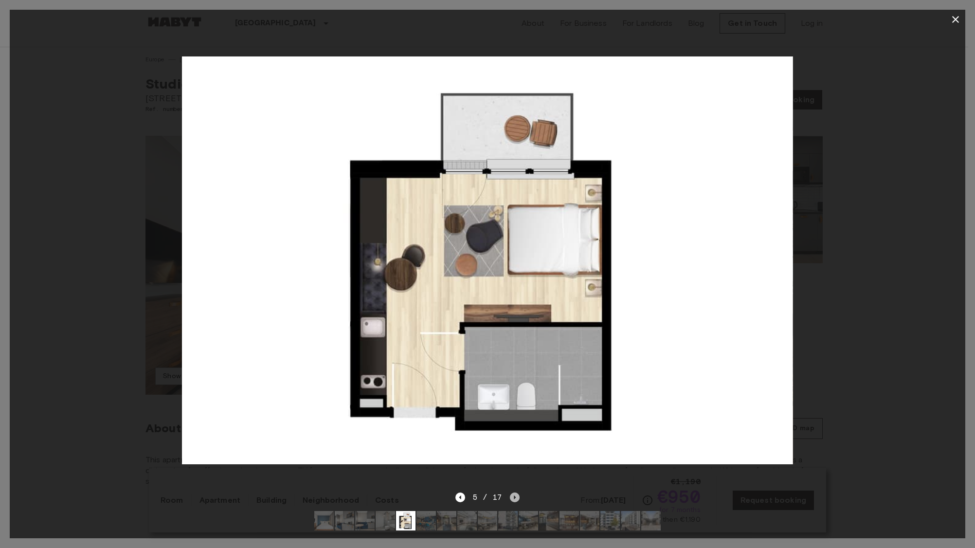
click at [515, 495] on icon "Next image" at bounding box center [515, 497] width 2 height 4
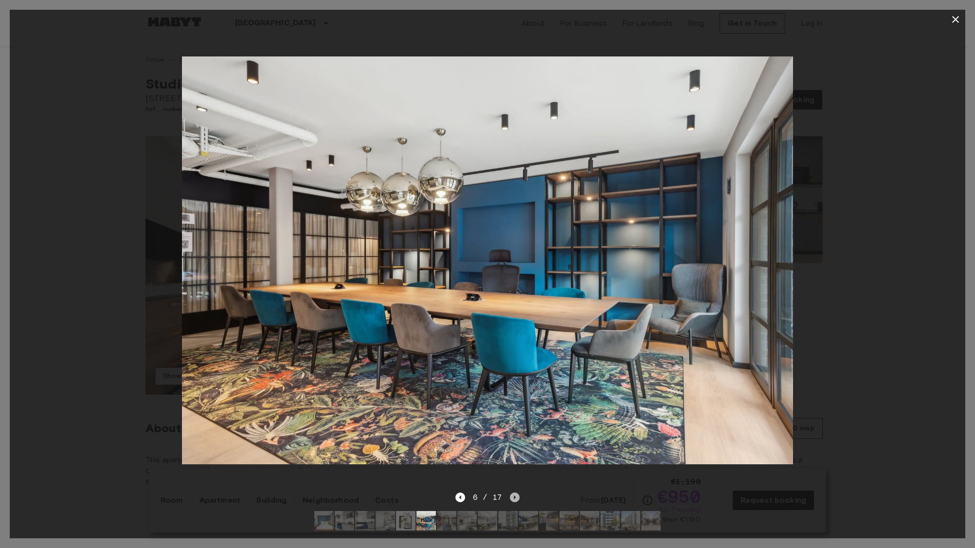
click at [515, 495] on icon "Next image" at bounding box center [515, 497] width 2 height 4
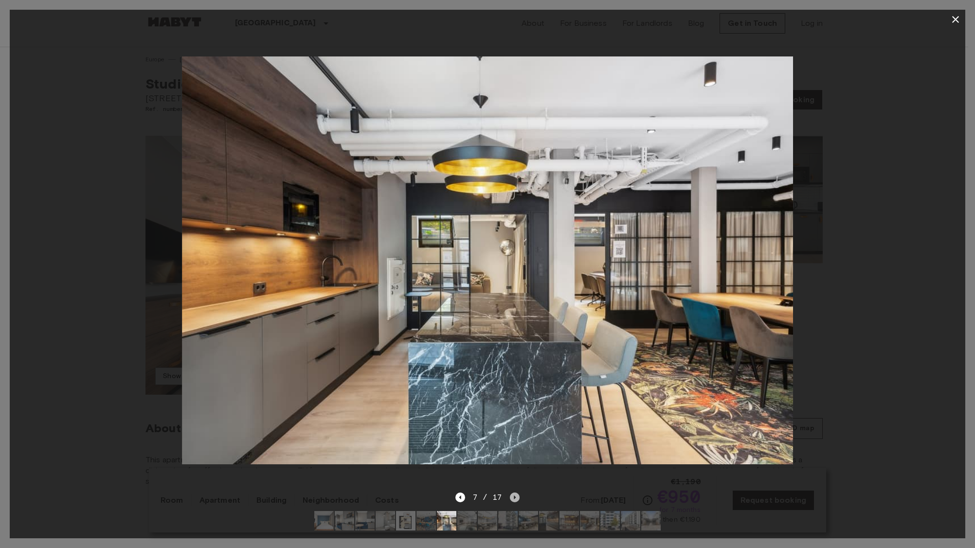
click at [515, 495] on icon "Next image" at bounding box center [515, 497] width 2 height 4
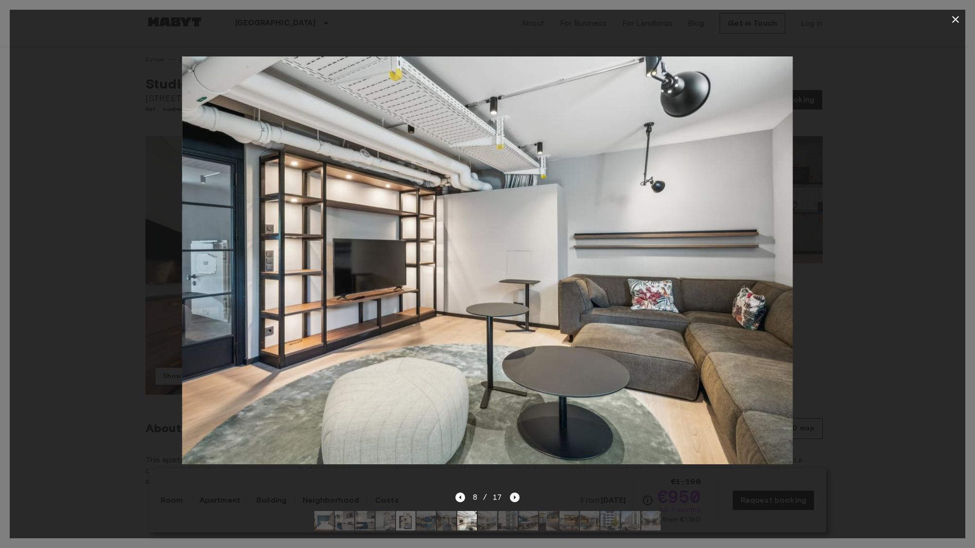
click at [515, 495] on icon "Next image" at bounding box center [515, 497] width 2 height 4
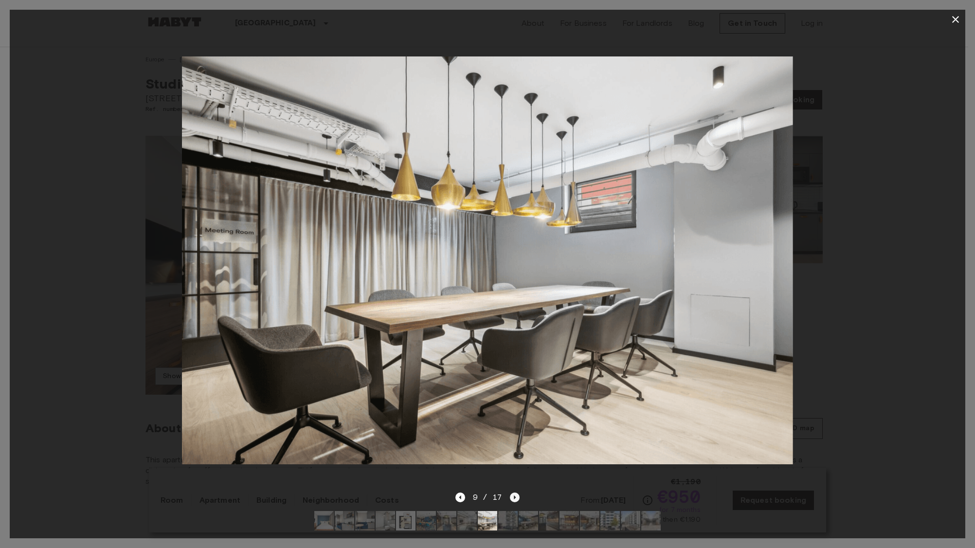
click at [515, 495] on icon "Next image" at bounding box center [515, 497] width 2 height 4
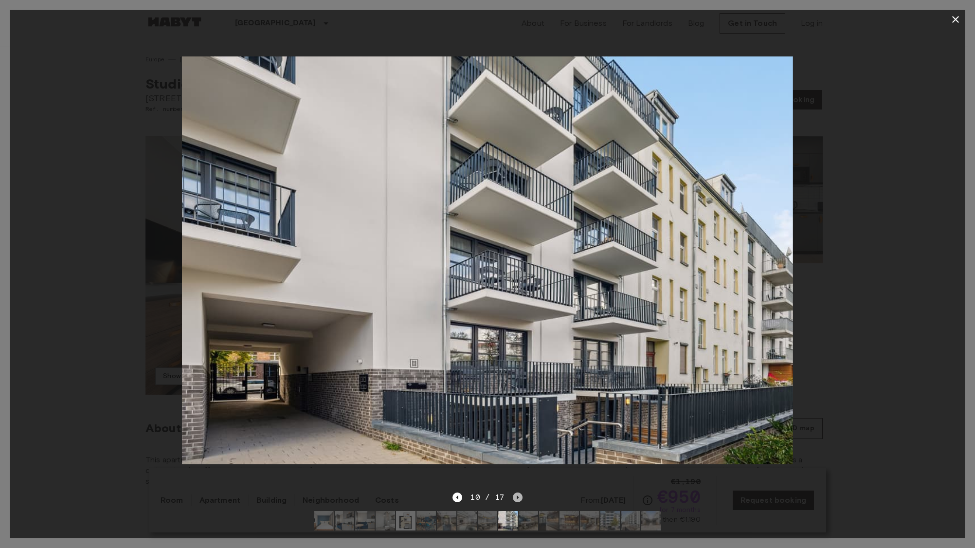
click at [515, 492] on icon "Next image" at bounding box center [518, 497] width 10 height 10
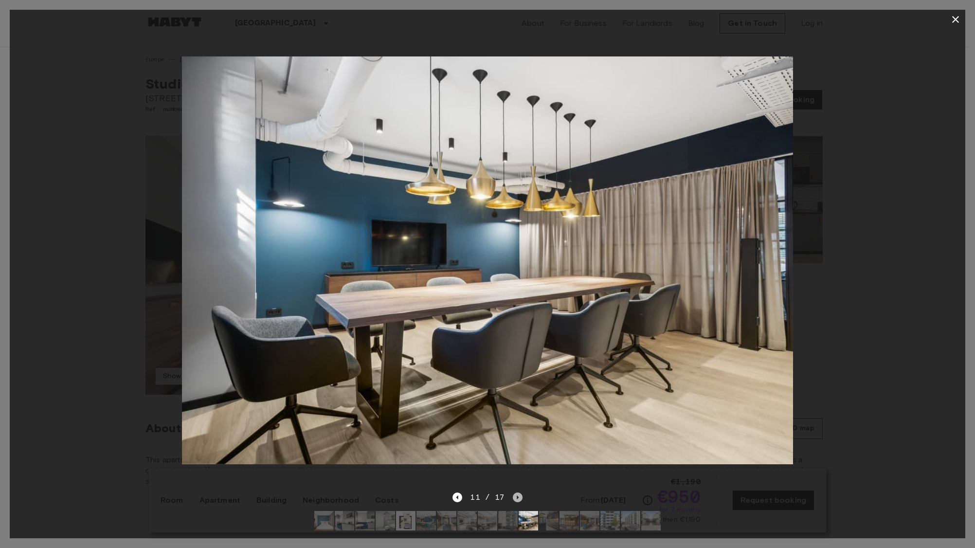
click at [515, 492] on icon "Next image" at bounding box center [518, 497] width 10 height 10
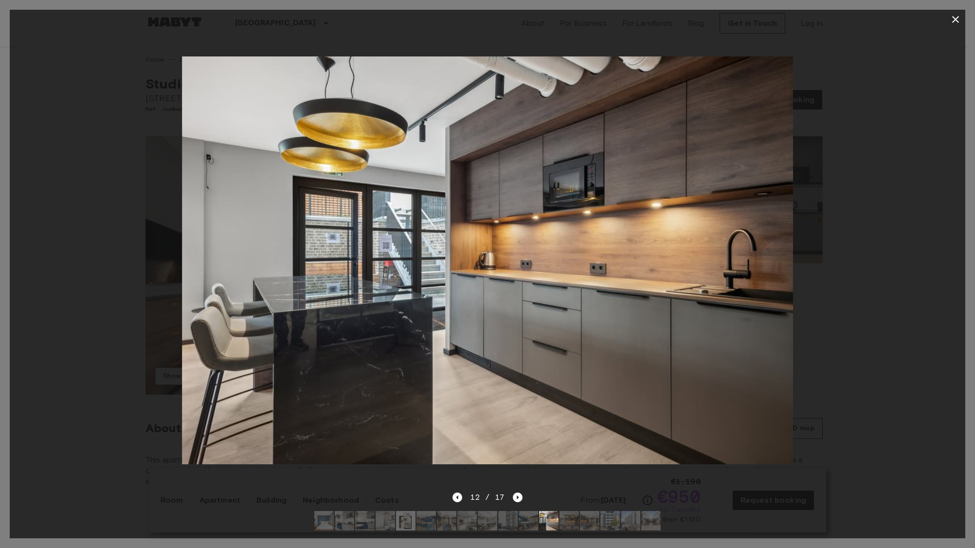
click at [951, 20] on icon "button" at bounding box center [955, 20] width 12 height 12
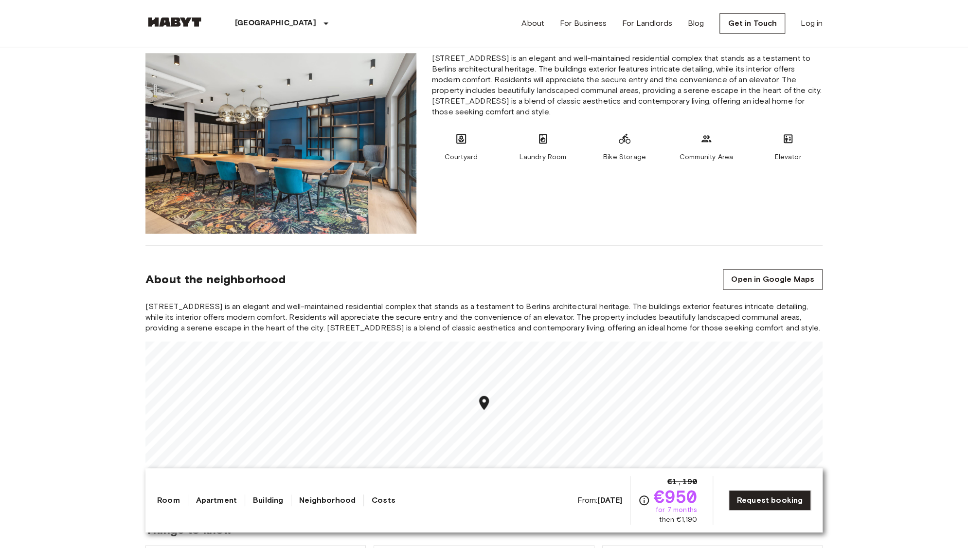
scroll to position [681, 0]
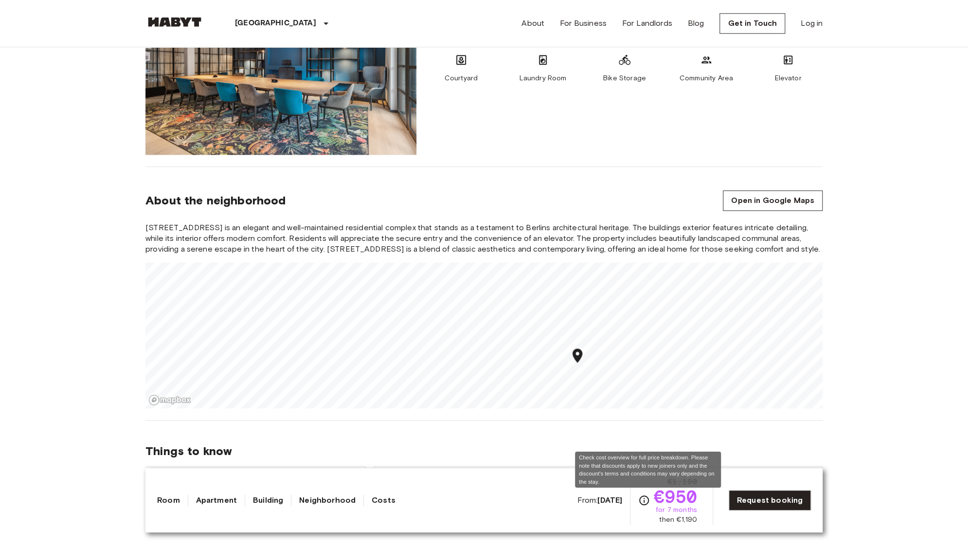
click at [647, 500] on icon "Check cost overview for full price breakdown. Please note that discounts apply …" at bounding box center [644, 500] width 12 height 12
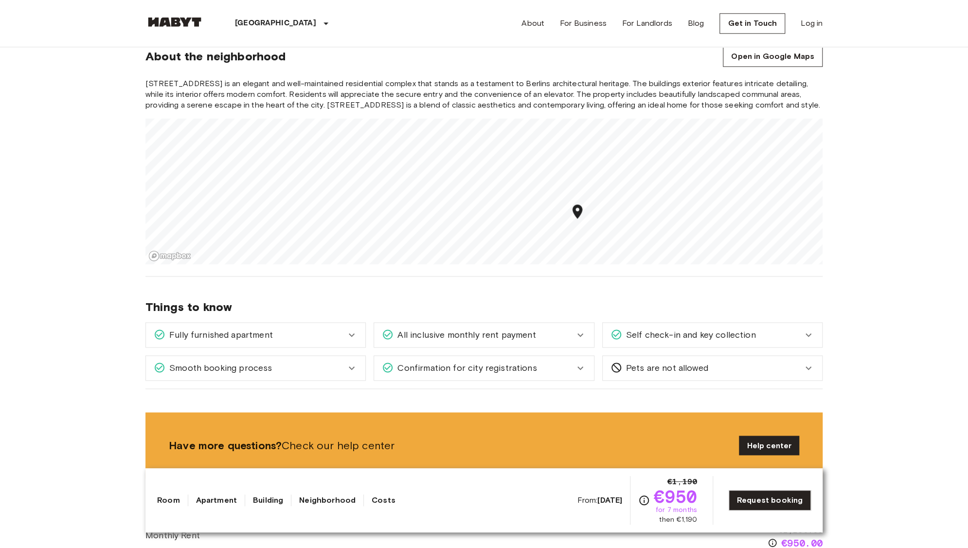
scroll to position [827, 0]
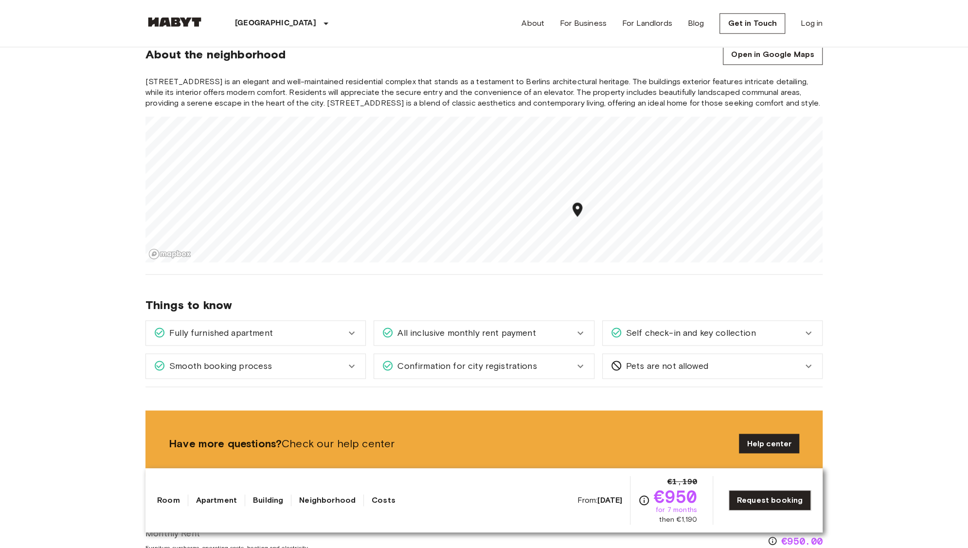
click at [561, 343] on div "All inclusive monthly rent payment" at bounding box center [483, 333] width 219 height 24
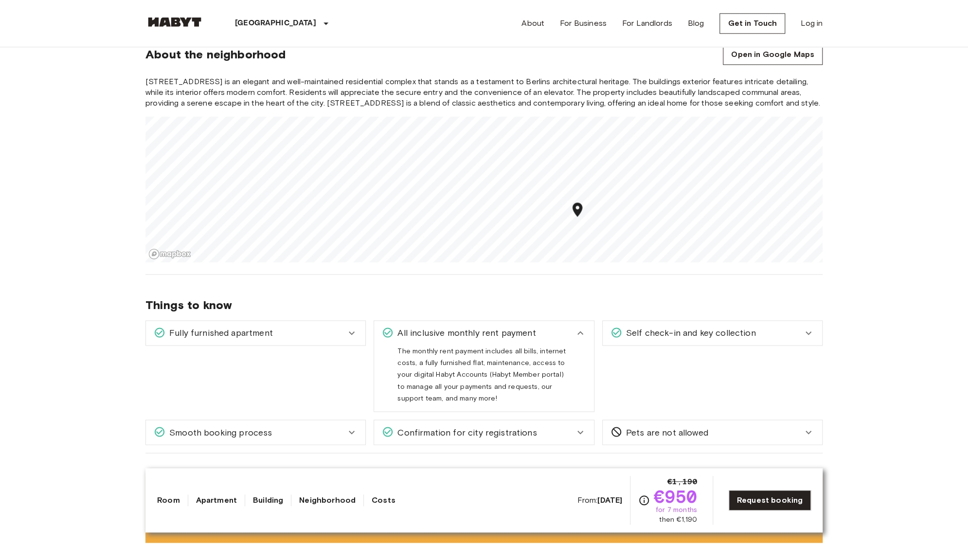
click at [567, 330] on div "All inclusive monthly rent payment" at bounding box center [478, 332] width 192 height 13
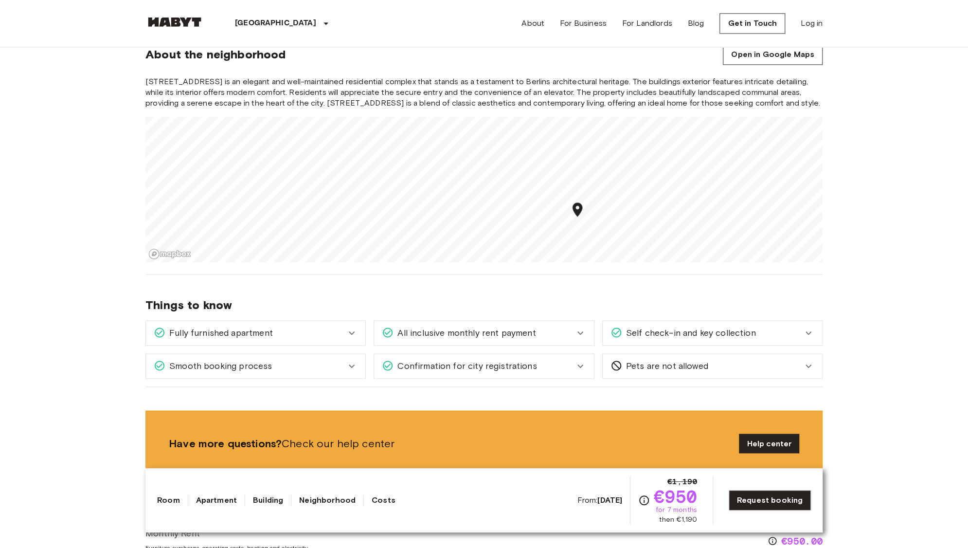
click at [521, 365] on span "Confirmation for city registrations" at bounding box center [465, 365] width 143 height 13
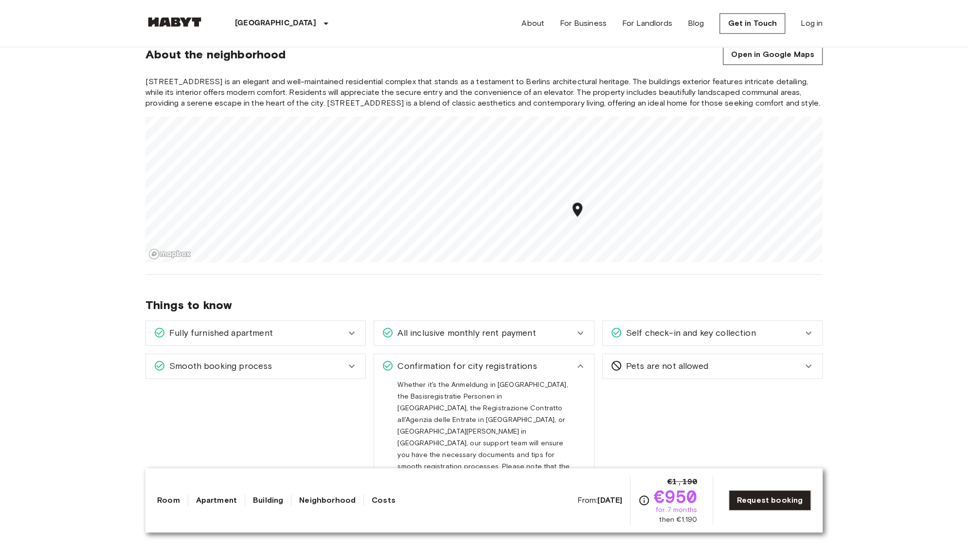
click at [499, 359] on span "Confirmation for city registrations" at bounding box center [465, 365] width 143 height 13
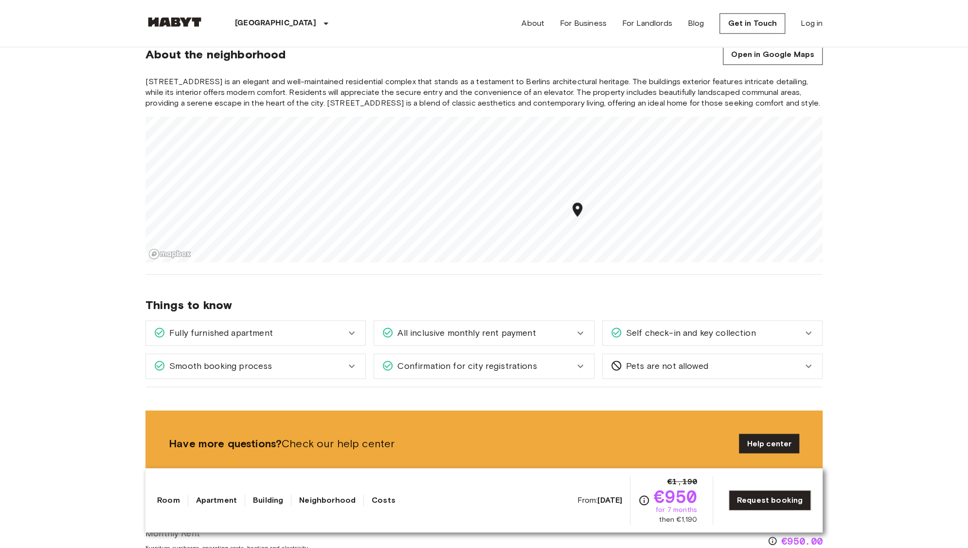
click at [339, 357] on div "Smooth booking process" at bounding box center [255, 366] width 219 height 24
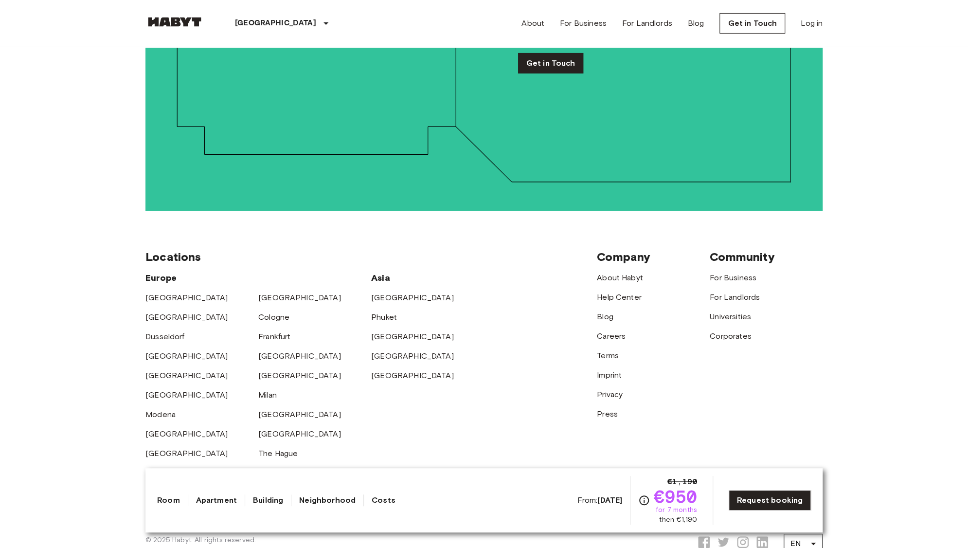
scroll to position [2282, 0]
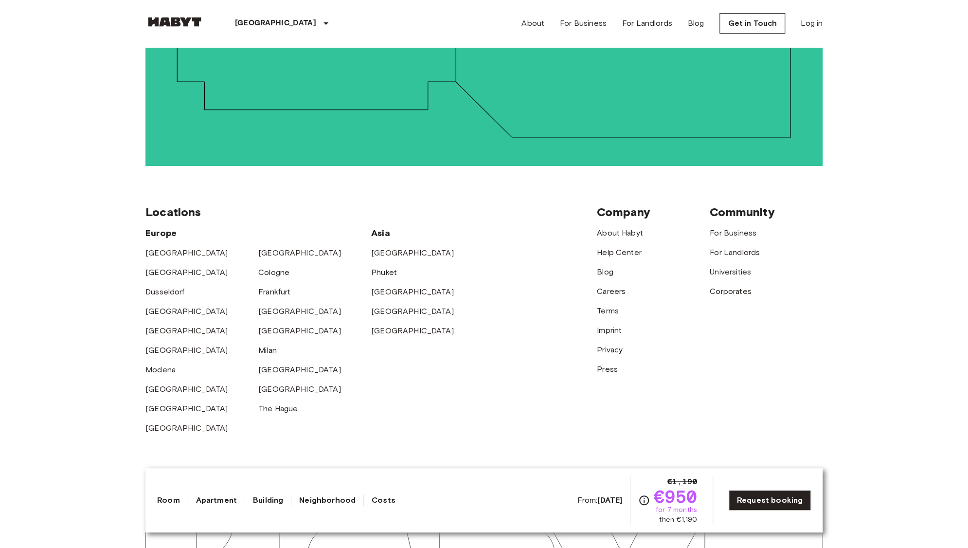
click at [257, 239] on div "[GEOGRAPHIC_DATA]" at bounding box center [201, 248] width 113 height 19
click at [271, 248] on link "[GEOGRAPHIC_DATA]" at bounding box center [299, 252] width 83 height 9
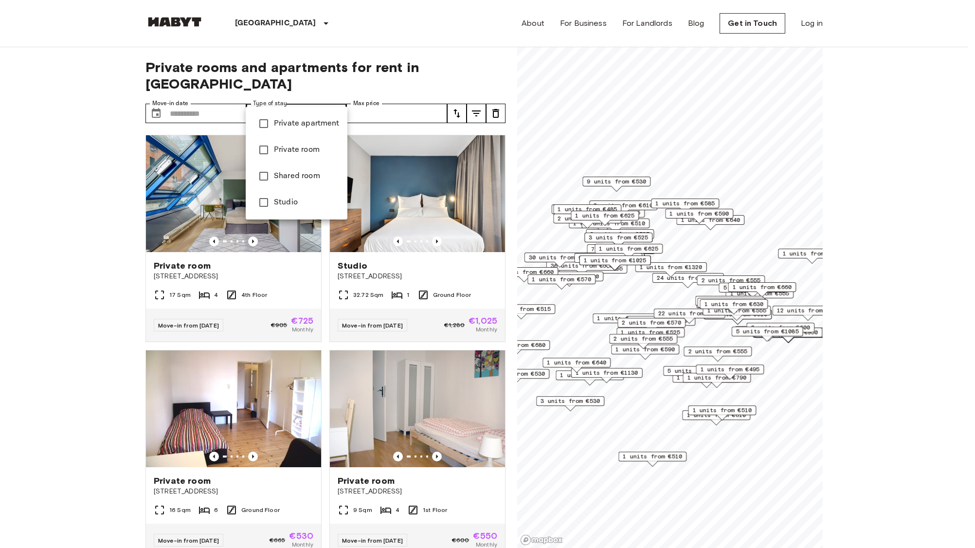
type input "******"
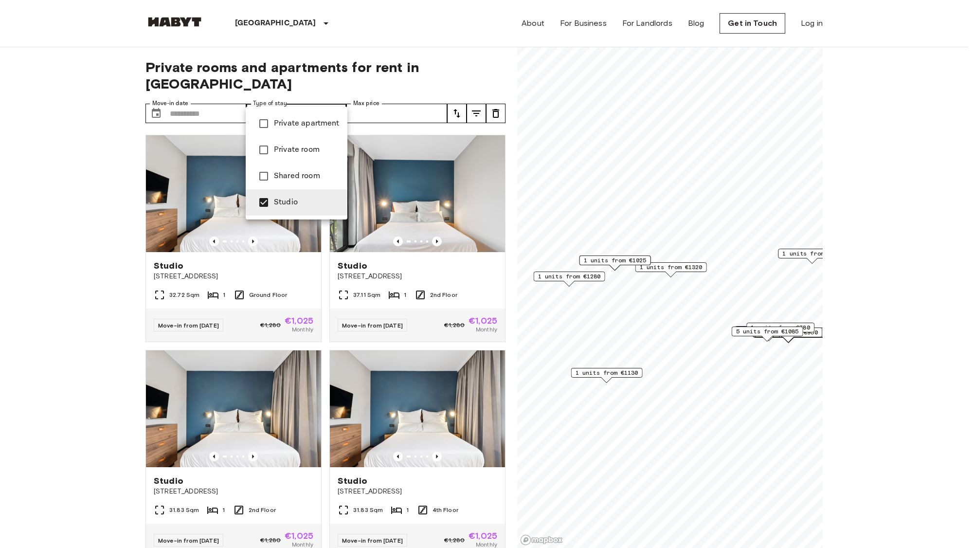
click at [34, 136] on div at bounding box center [487, 274] width 975 height 548
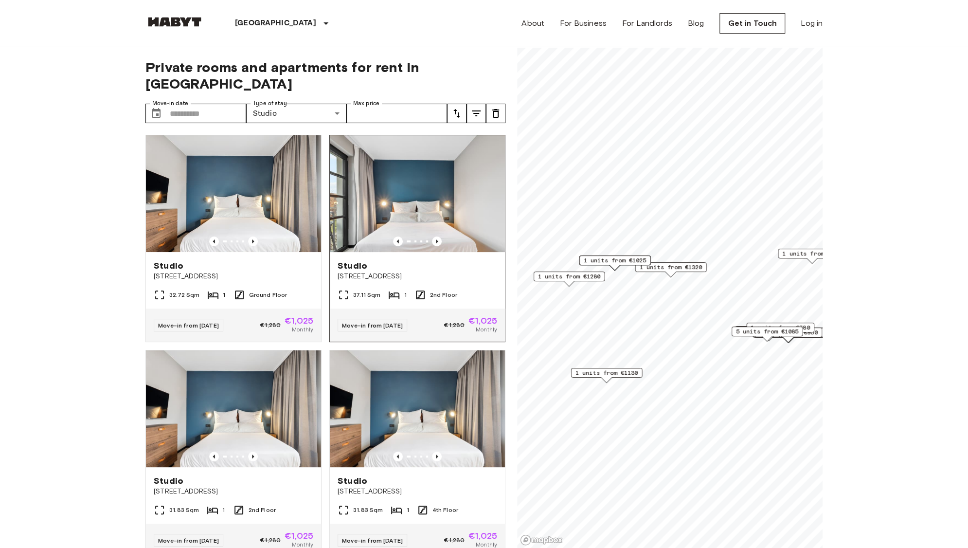
click at [435, 308] on div "Move-in from 18 Aug 25 €1,280 €1,025 Monthly" at bounding box center [417, 324] width 175 height 33
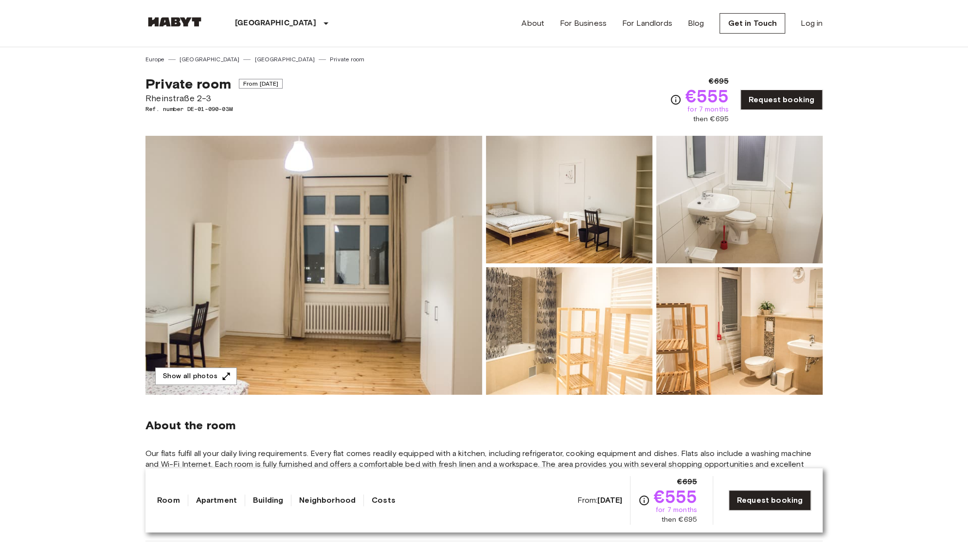
click at [330, 256] on img at bounding box center [313, 265] width 337 height 259
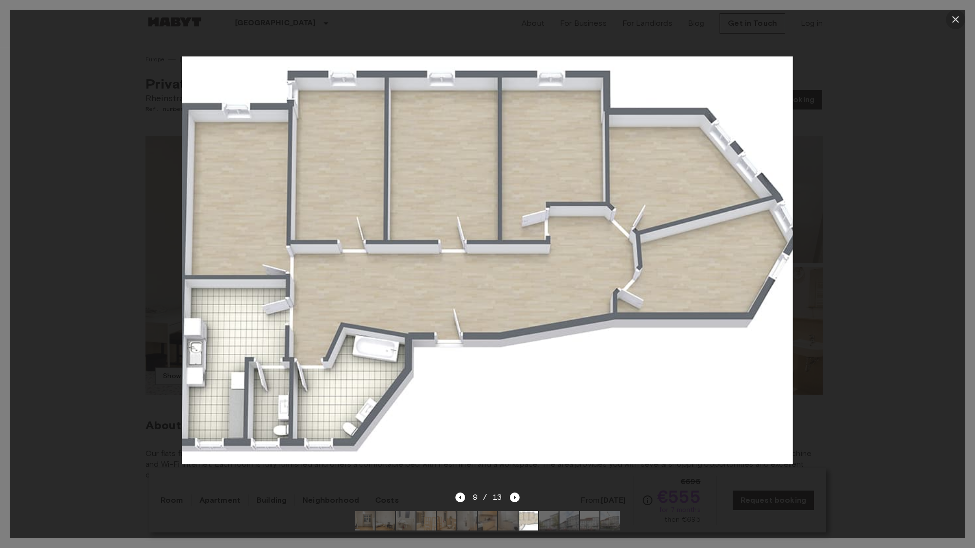
click at [961, 20] on icon "button" at bounding box center [955, 20] width 12 height 12
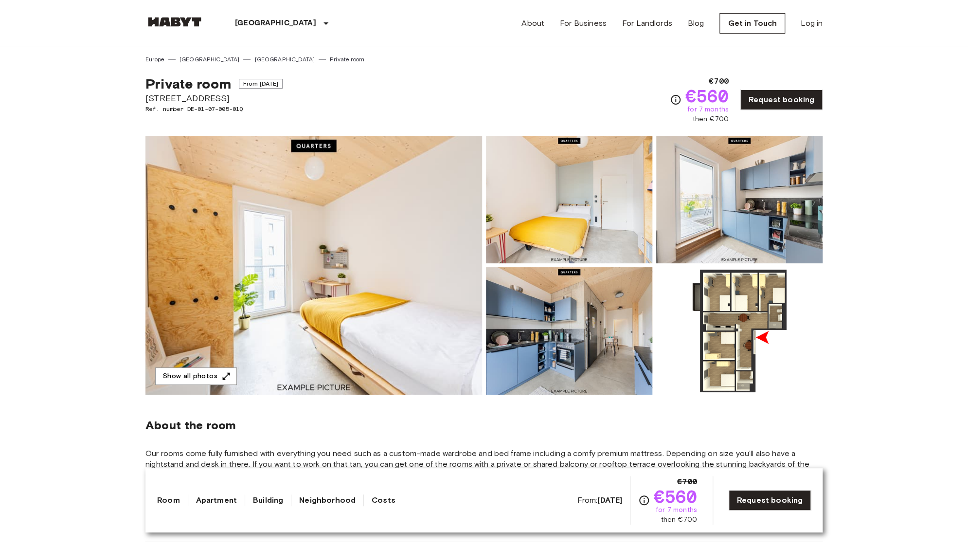
click at [395, 264] on img at bounding box center [313, 265] width 337 height 259
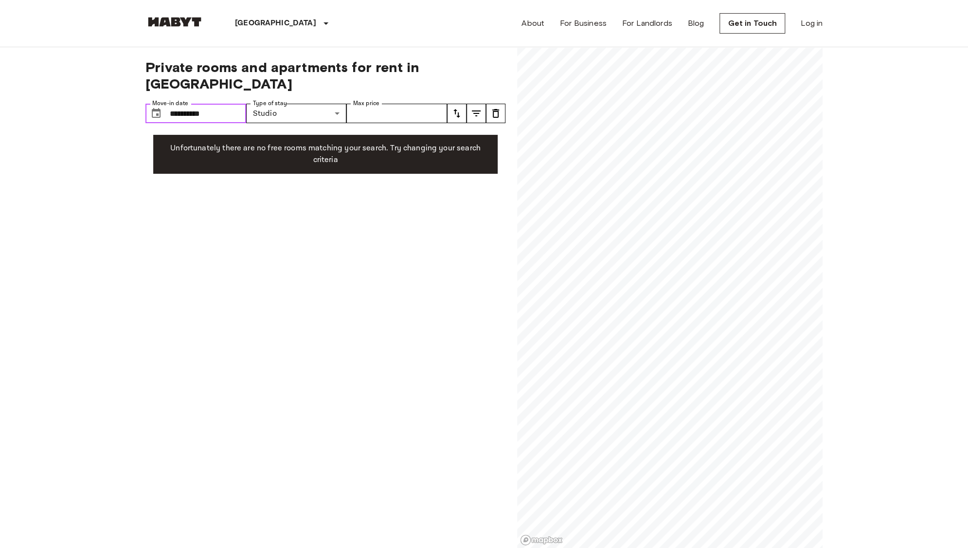
drag, startPoint x: 0, startPoint y: 0, endPoint x: 223, endPoint y: 91, distance: 241.3
click at [223, 104] on input "**********" at bounding box center [208, 113] width 76 height 19
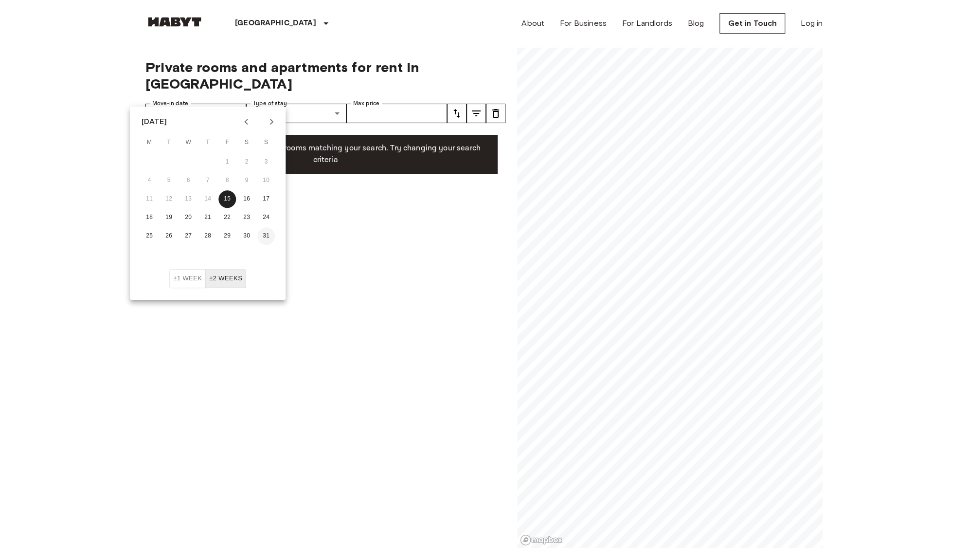
click at [261, 234] on button "31" at bounding box center [266, 236] width 18 height 18
type input "**********"
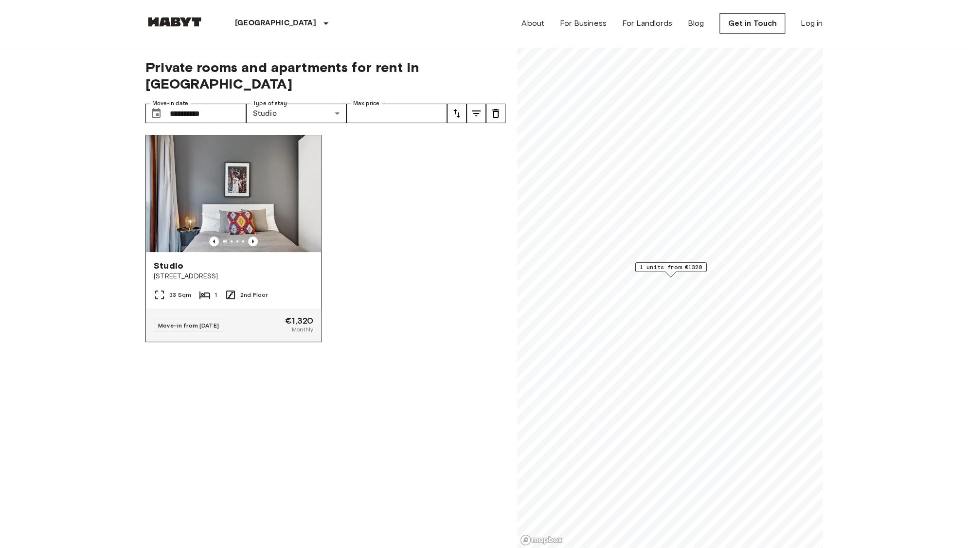
click at [304, 316] on span "€1,320" at bounding box center [299, 320] width 28 height 9
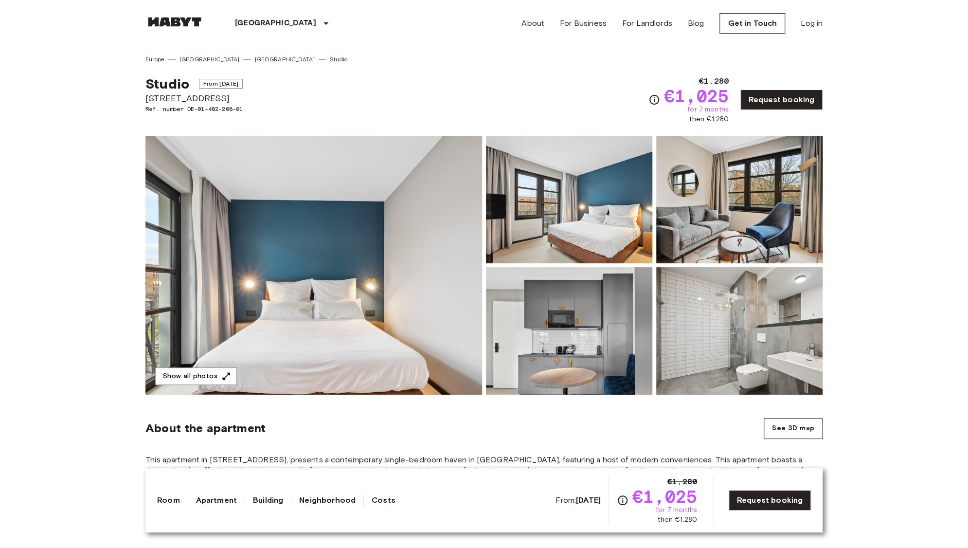
click at [550, 323] on img at bounding box center [569, 330] width 166 height 127
